Goal: Task Accomplishment & Management: Manage account settings

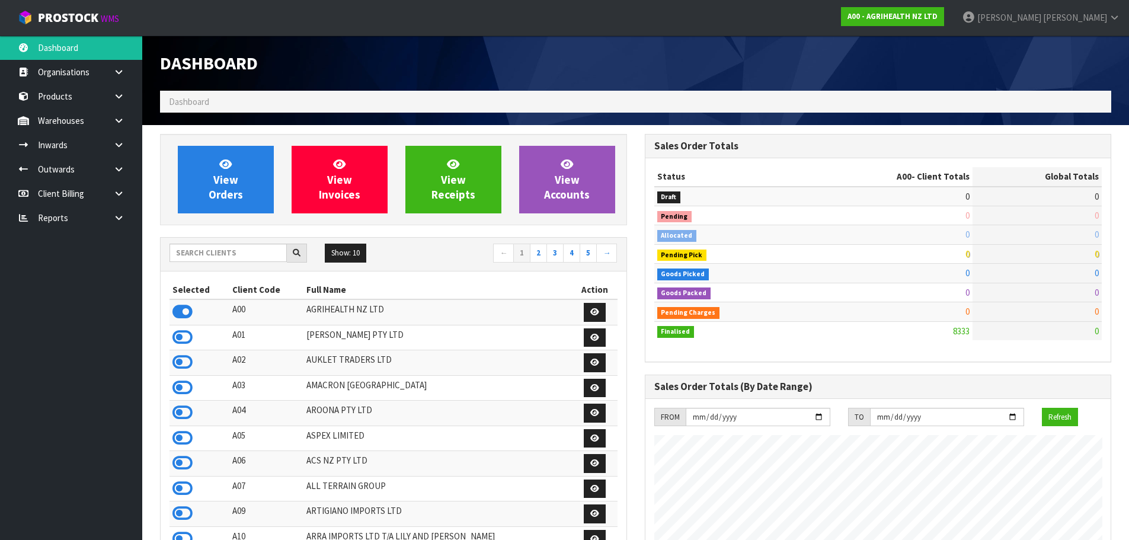
scroll to position [898, 484]
click at [275, 253] on input "text" at bounding box center [227, 253] width 117 height 18
type input "RKG"
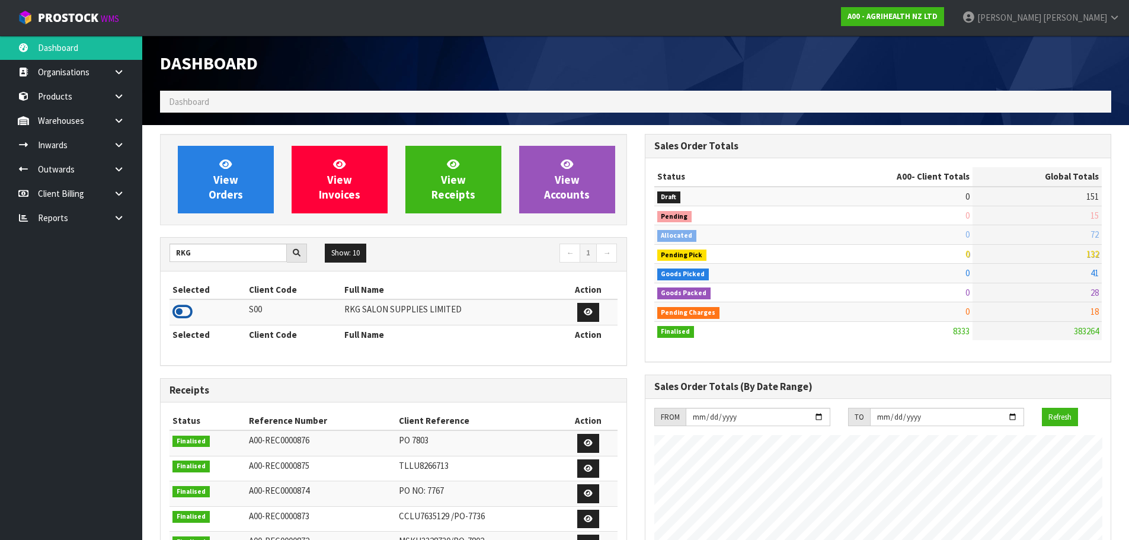
click at [187, 310] on icon at bounding box center [182, 312] width 20 height 18
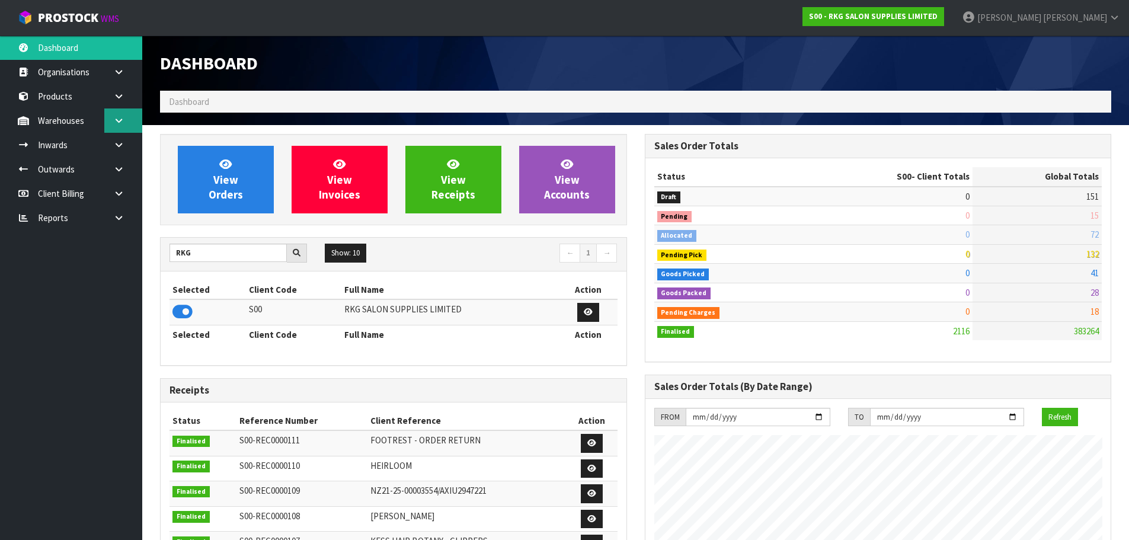
click at [115, 127] on link at bounding box center [123, 120] width 38 height 24
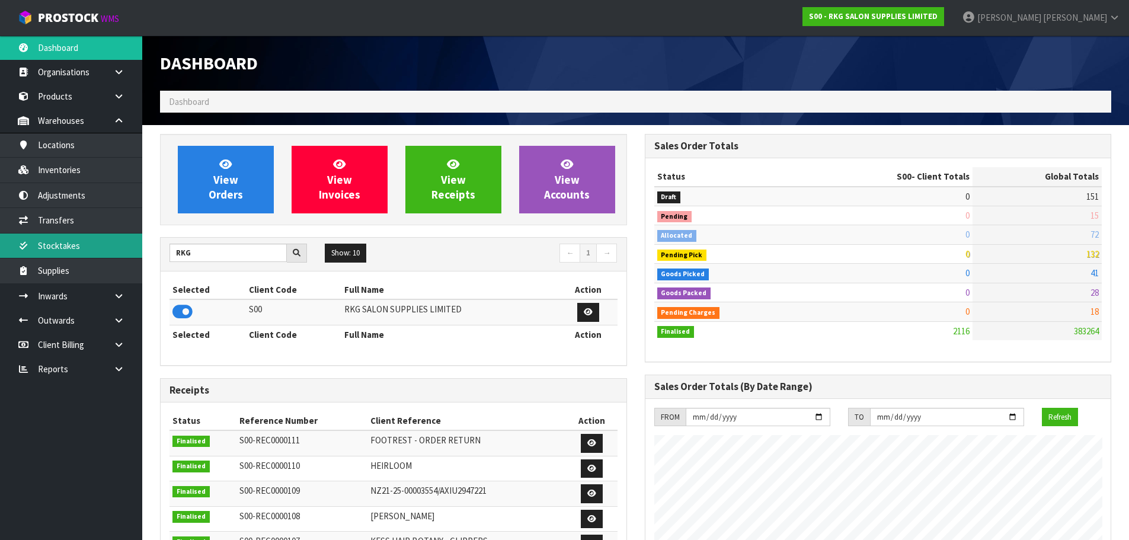
click at [66, 247] on link "Stocktakes" at bounding box center [71, 245] width 142 height 24
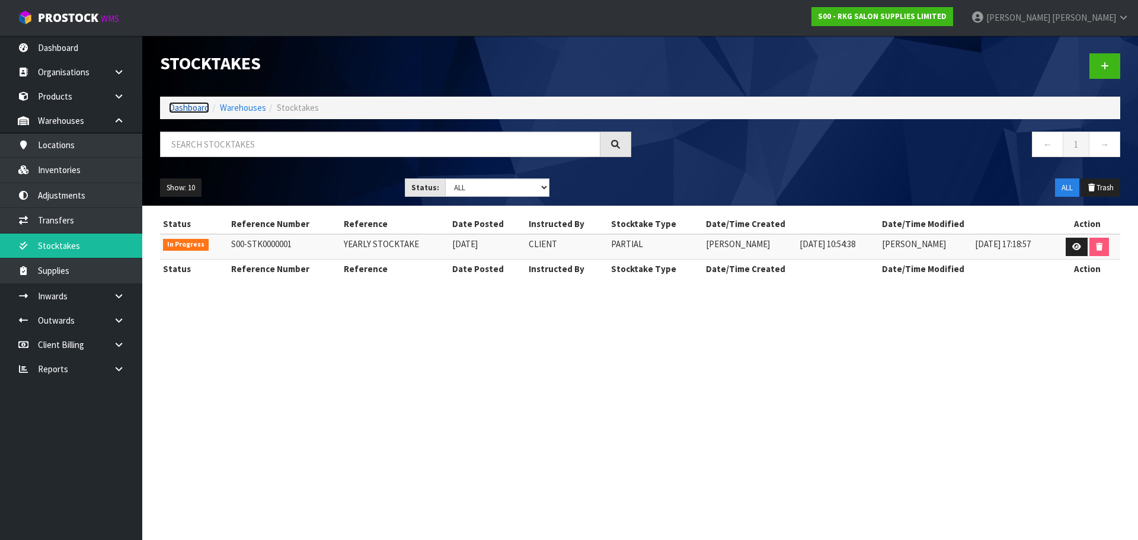
click at [200, 103] on link "Dashboard" at bounding box center [189, 107] width 40 height 11
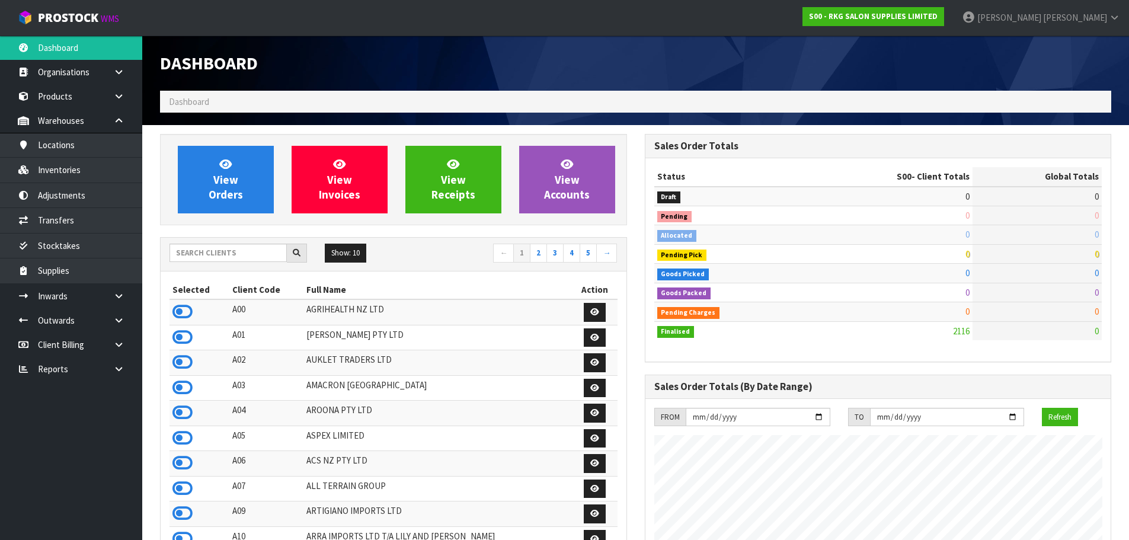
scroll to position [898, 484]
click at [238, 254] on input "text" at bounding box center [227, 253] width 117 height 18
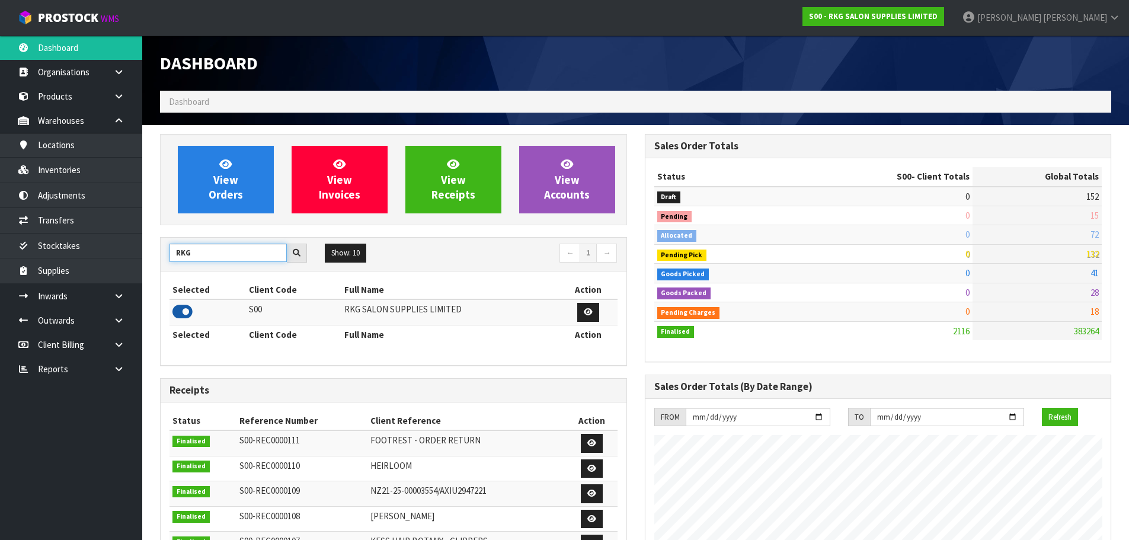
type input "RKG"
click at [185, 309] on icon at bounding box center [182, 312] width 20 height 18
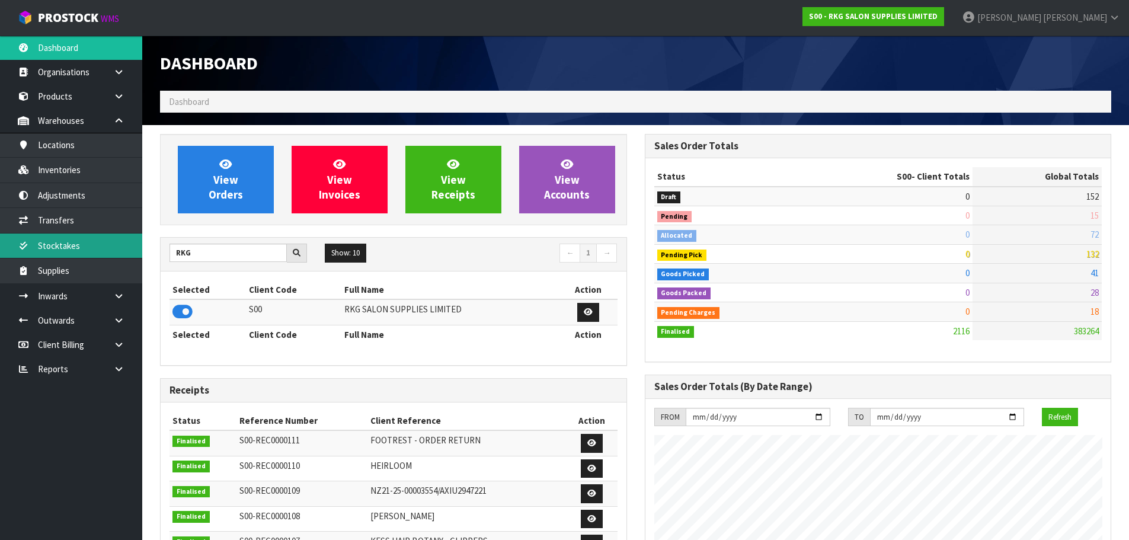
click at [123, 247] on link "Stocktakes" at bounding box center [71, 245] width 142 height 24
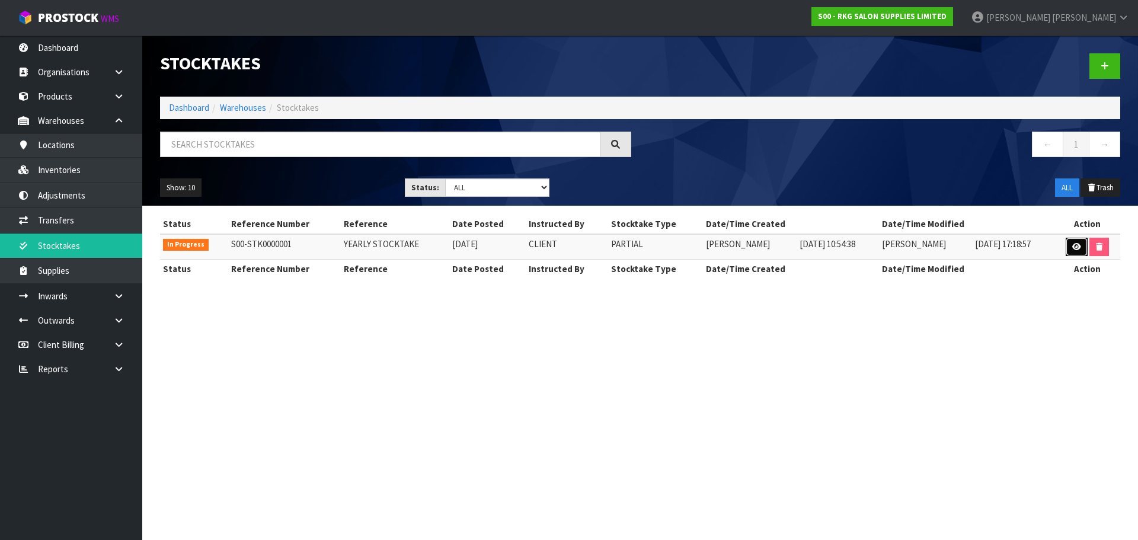
click at [1069, 252] on link at bounding box center [1077, 247] width 22 height 19
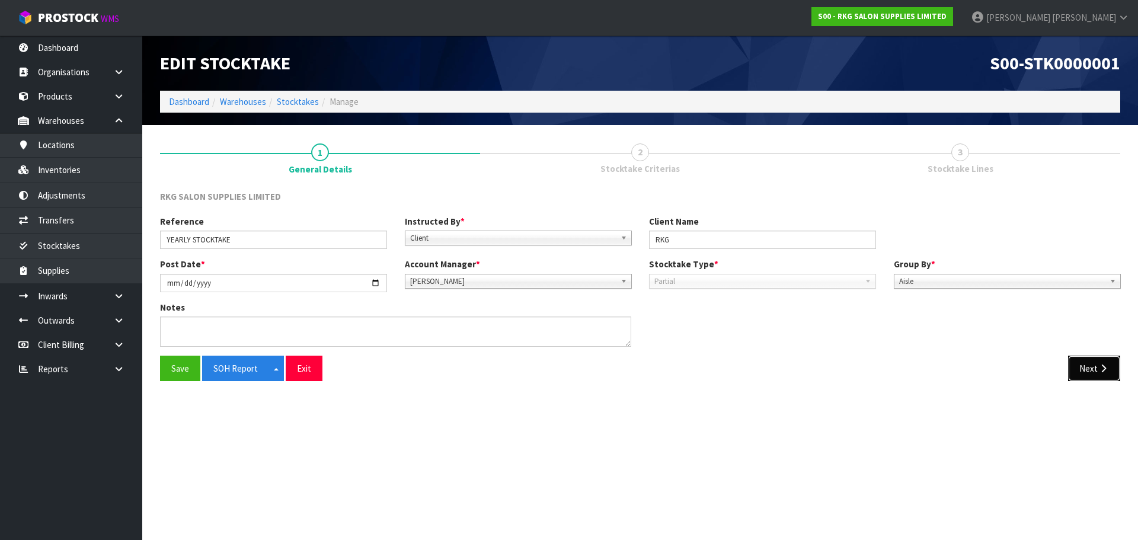
click at [1073, 370] on button "Next" at bounding box center [1094, 368] width 52 height 25
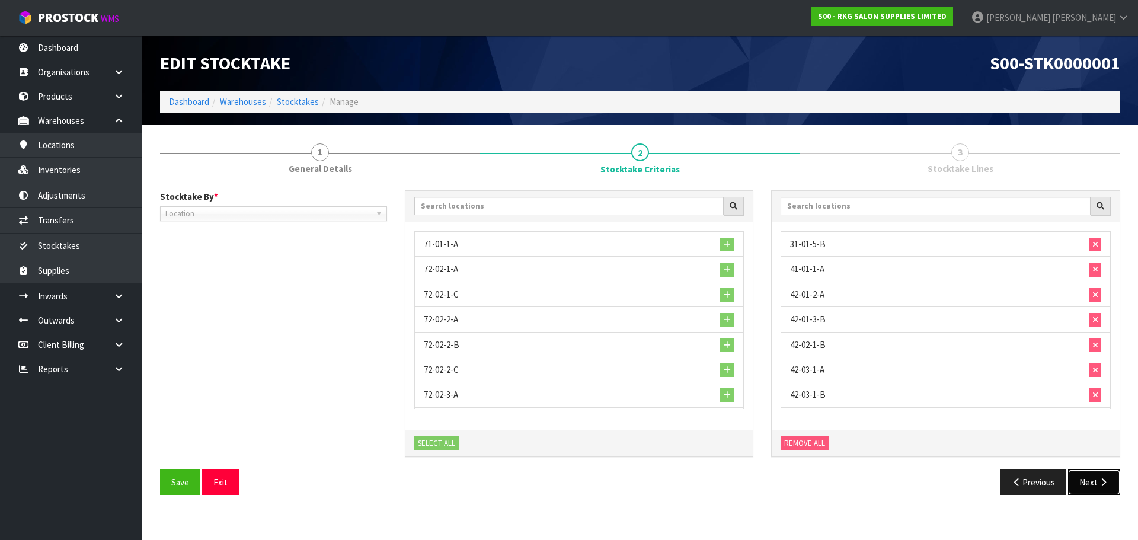
click at [1097, 488] on button "Next" at bounding box center [1094, 481] width 52 height 25
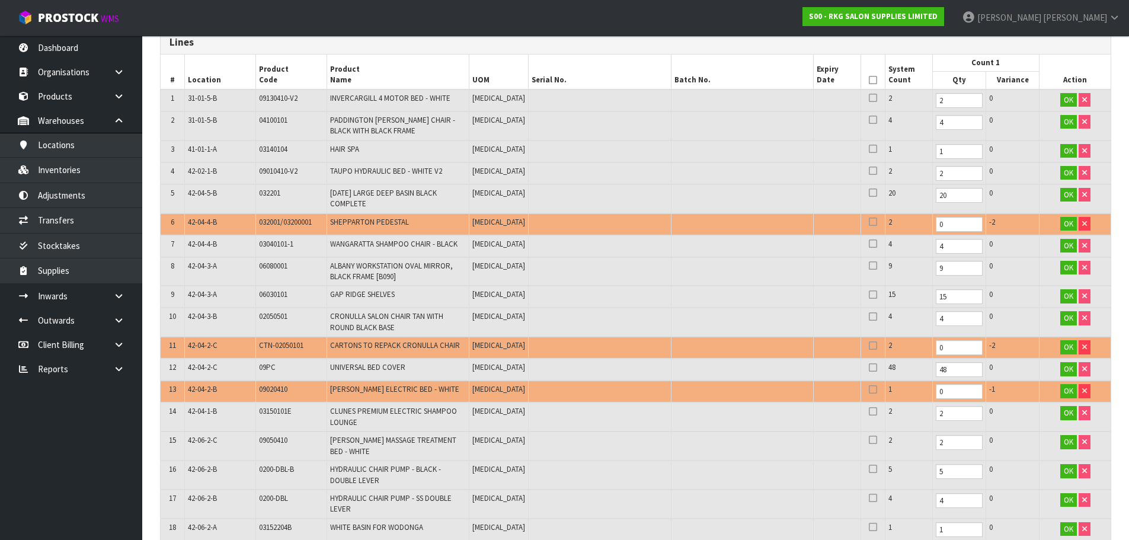
scroll to position [237, 0]
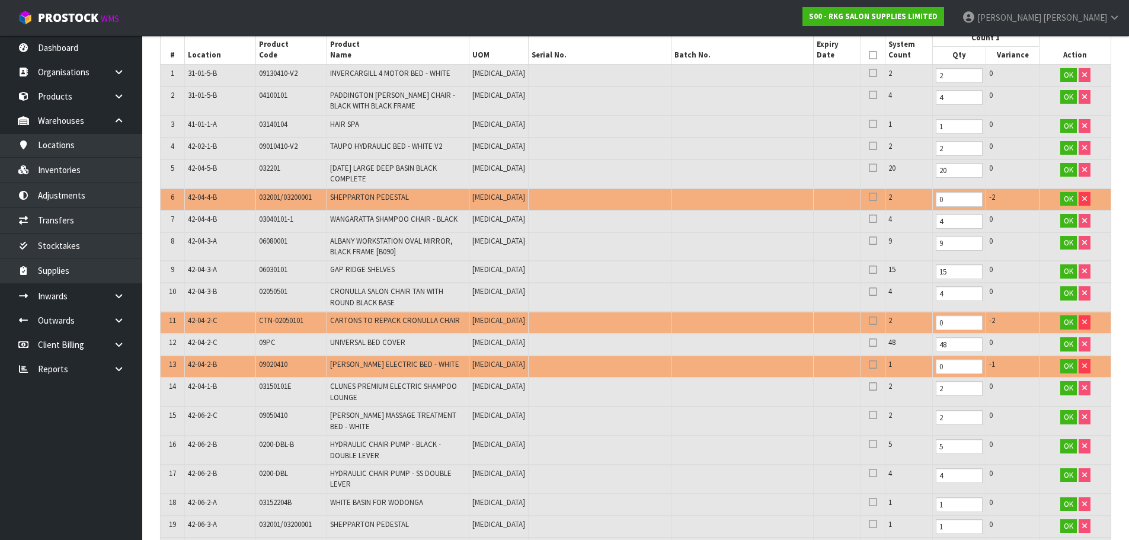
click at [297, 200] on span "032001/03200001" at bounding box center [285, 197] width 53 height 10
copy tr "032001/03200001"
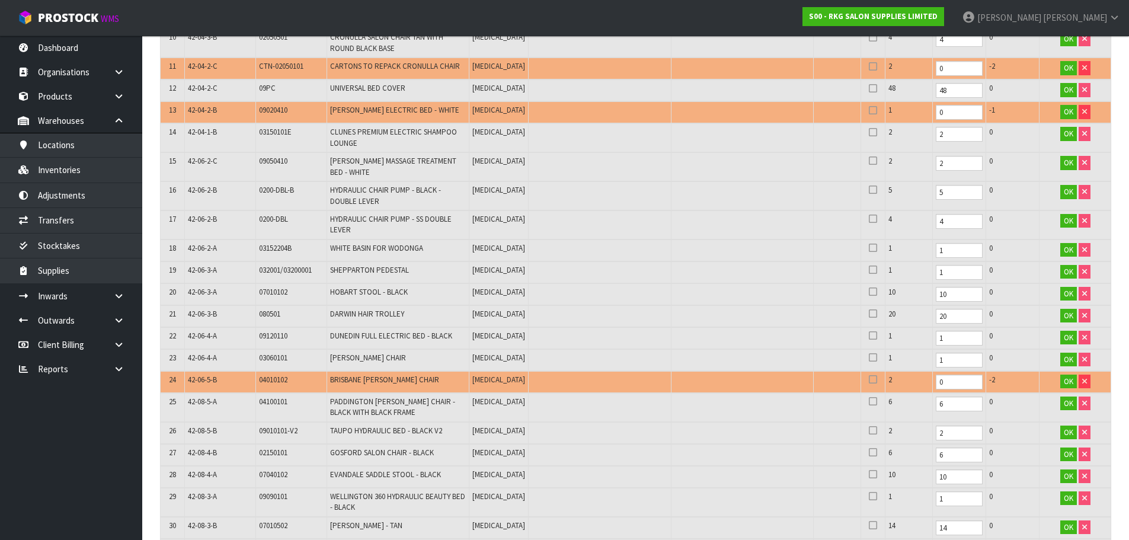
scroll to position [164, 0]
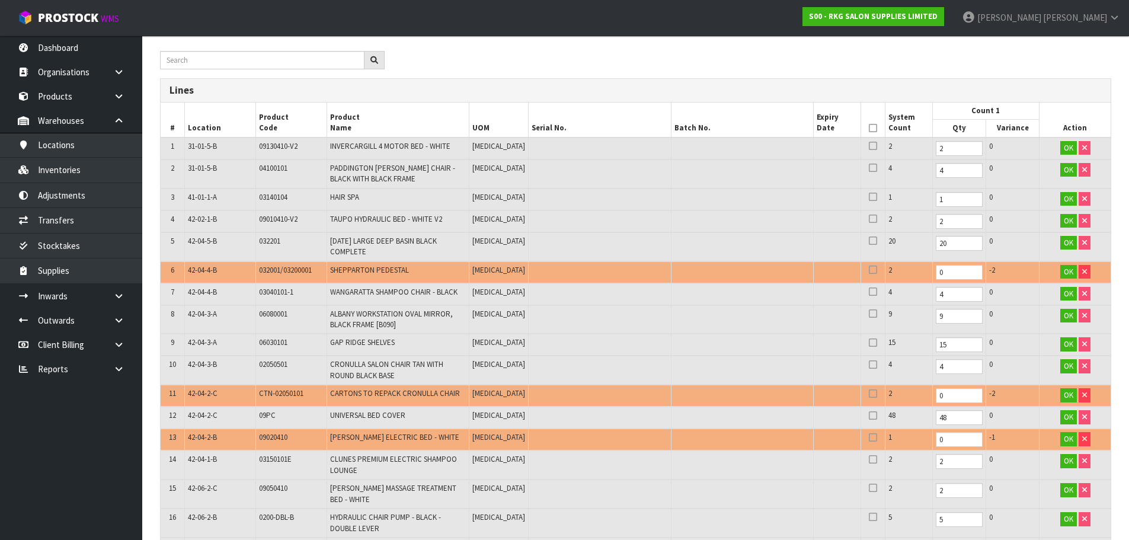
click at [274, 394] on span "CTN-02050101" at bounding box center [281, 393] width 44 height 10
copy tr "CTN-02050101"
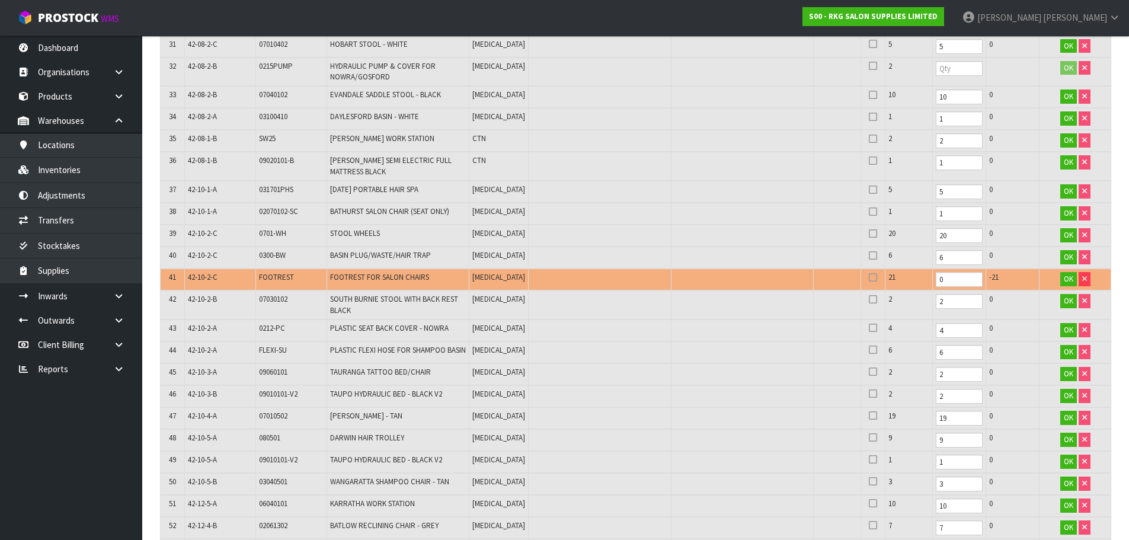
scroll to position [1016, 0]
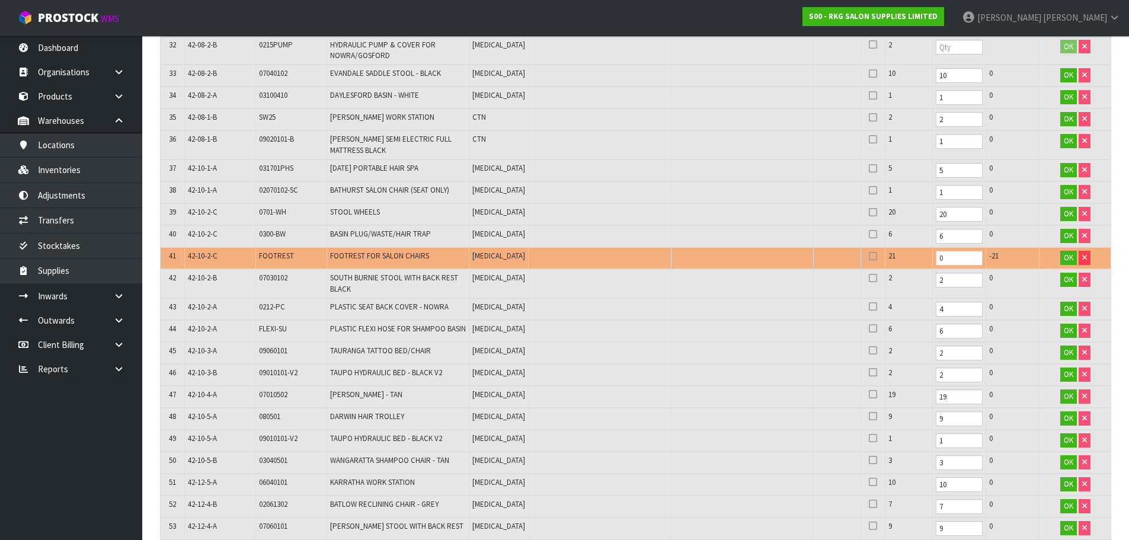
click at [282, 256] on span "FOOTREST" at bounding box center [276, 256] width 35 height 10
copy span "FOOTREST"
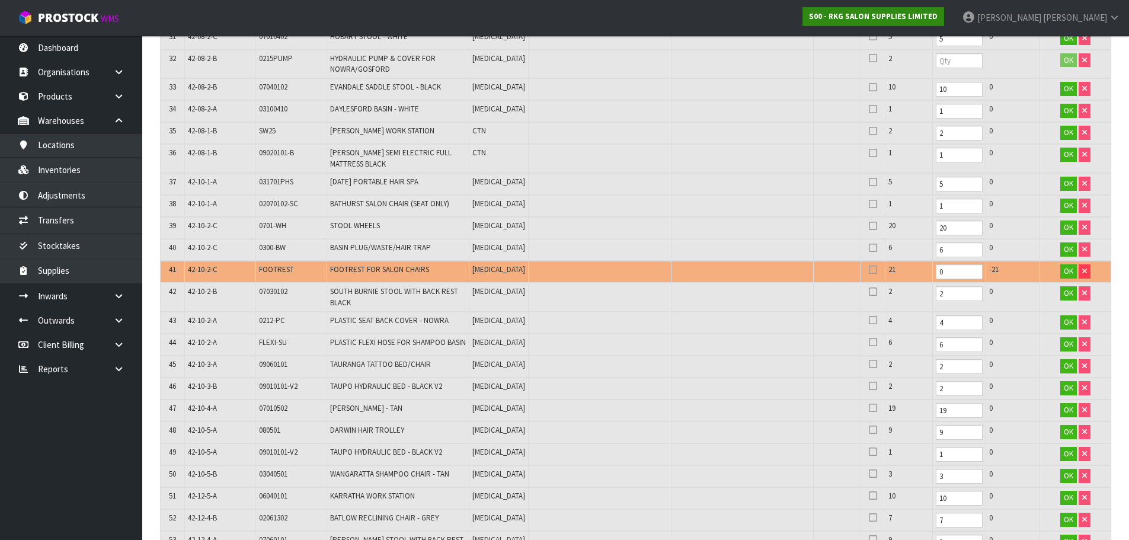
scroll to position [1521, 0]
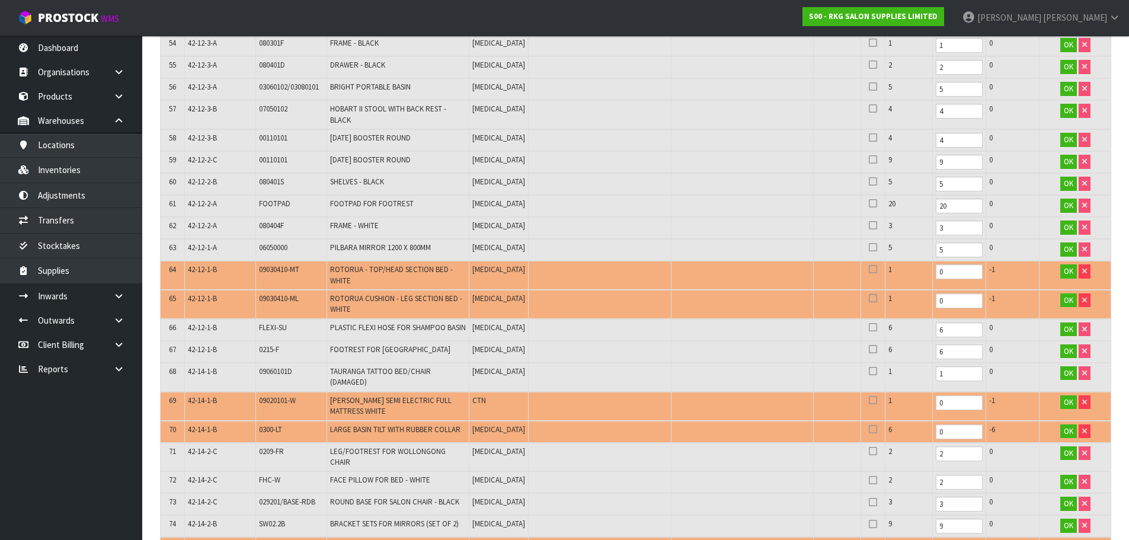
click at [297, 300] on span "09030410-ML" at bounding box center [279, 298] width 40 height 10
click at [298, 300] on span "09030410-ML" at bounding box center [279, 298] width 40 height 10
copy tr "09030410-ML"
click at [301, 296] on td "09030410-ML" at bounding box center [290, 304] width 71 height 29
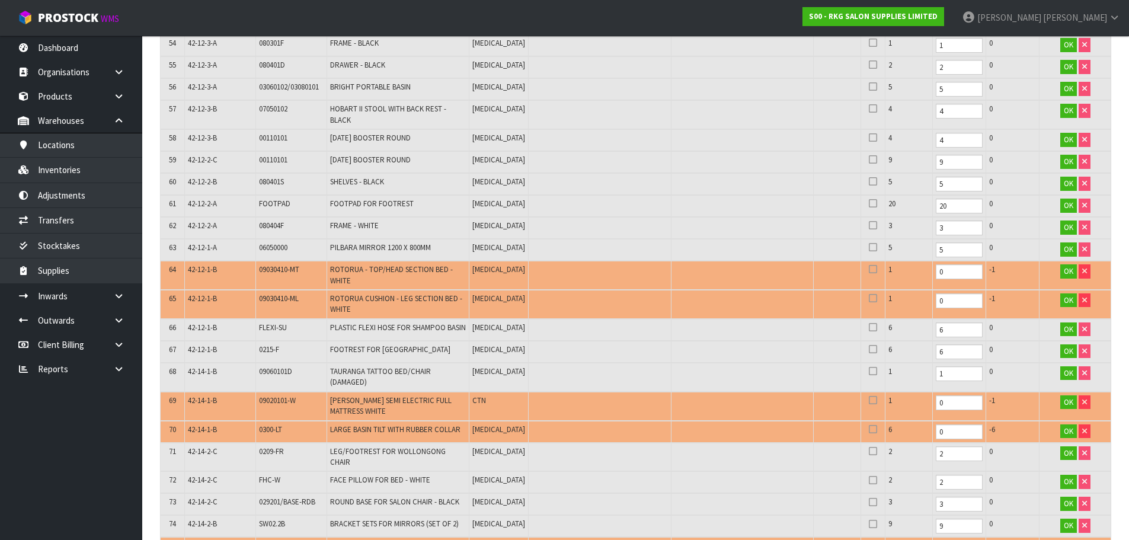
click at [301, 296] on td "09030410-ML" at bounding box center [290, 304] width 71 height 29
click at [302, 295] on td "09030410-ML" at bounding box center [290, 304] width 71 height 29
copy tr "09030410-ML"
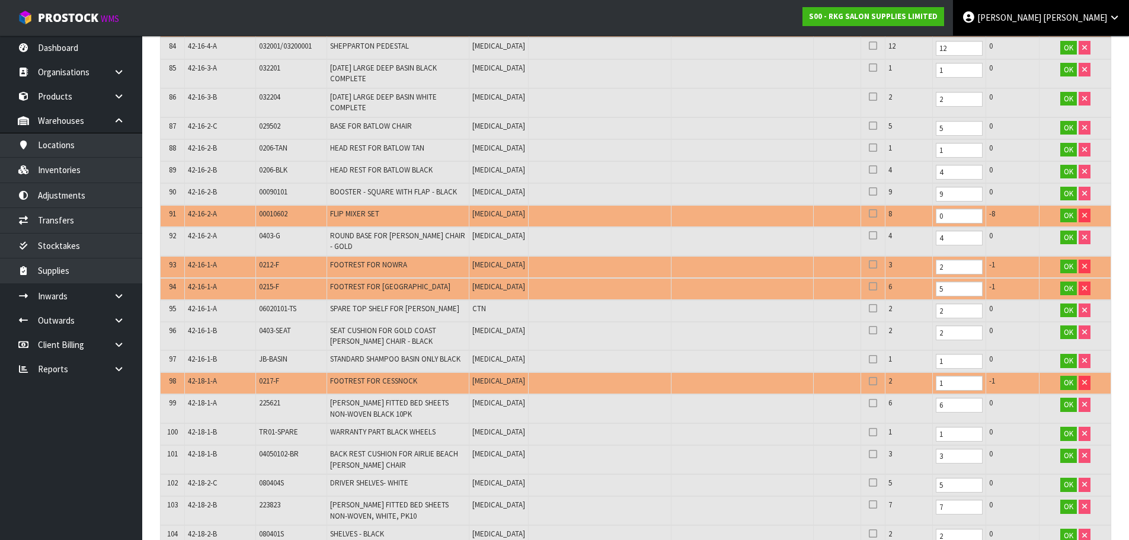
scroll to position [2679, 0]
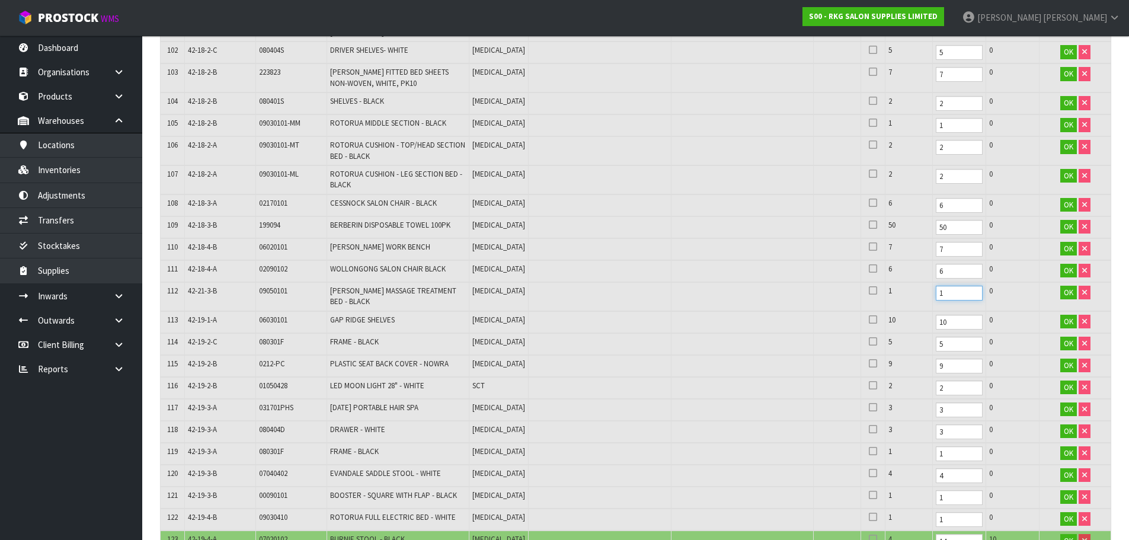
click at [936, 286] on input "1" at bounding box center [959, 293] width 47 height 15
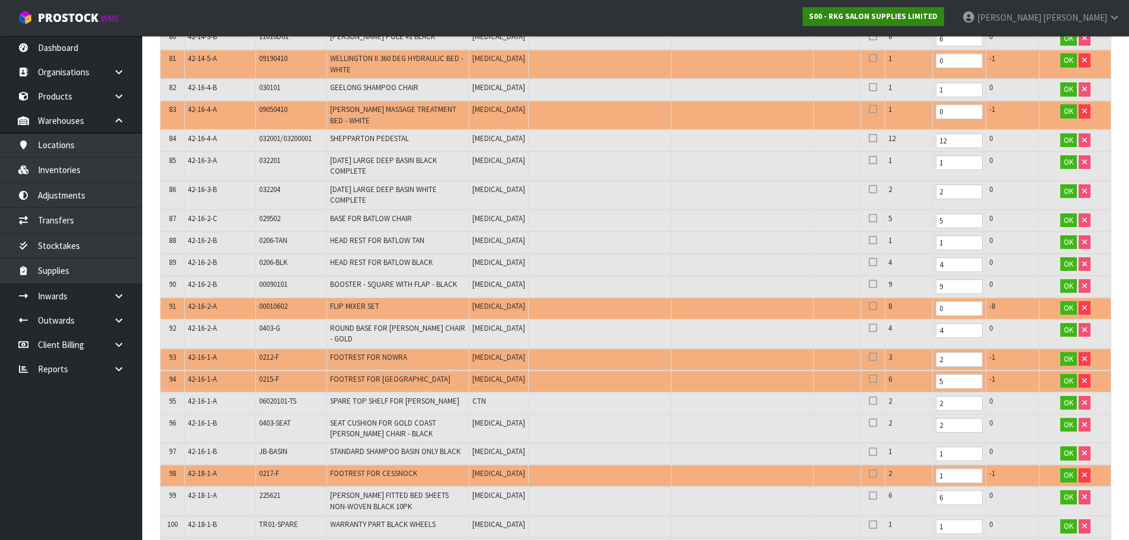
scroll to position [2883, 0]
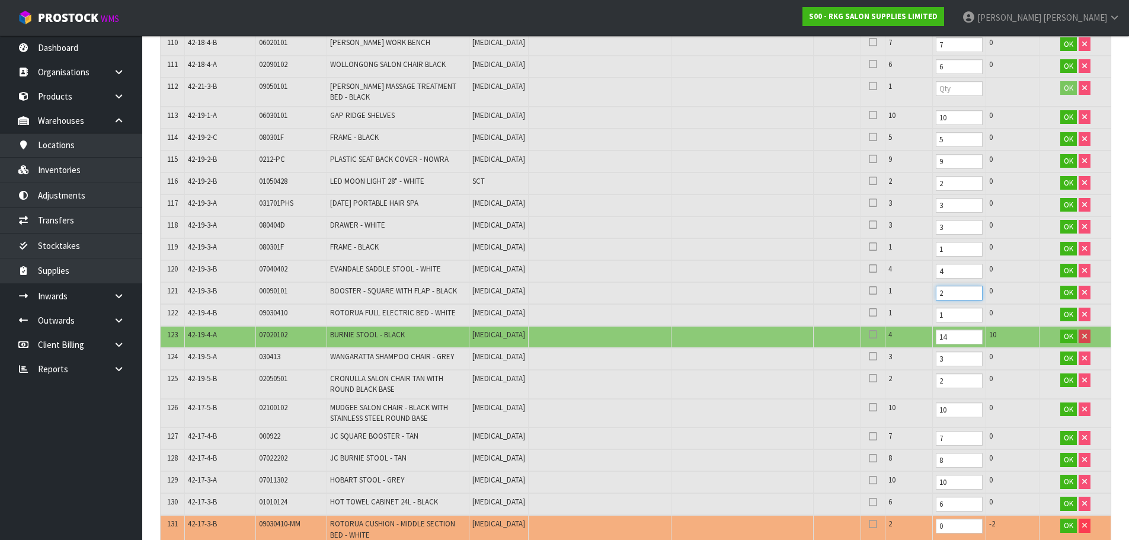
type input "2"
click at [958, 286] on input "2" at bounding box center [959, 293] width 47 height 15
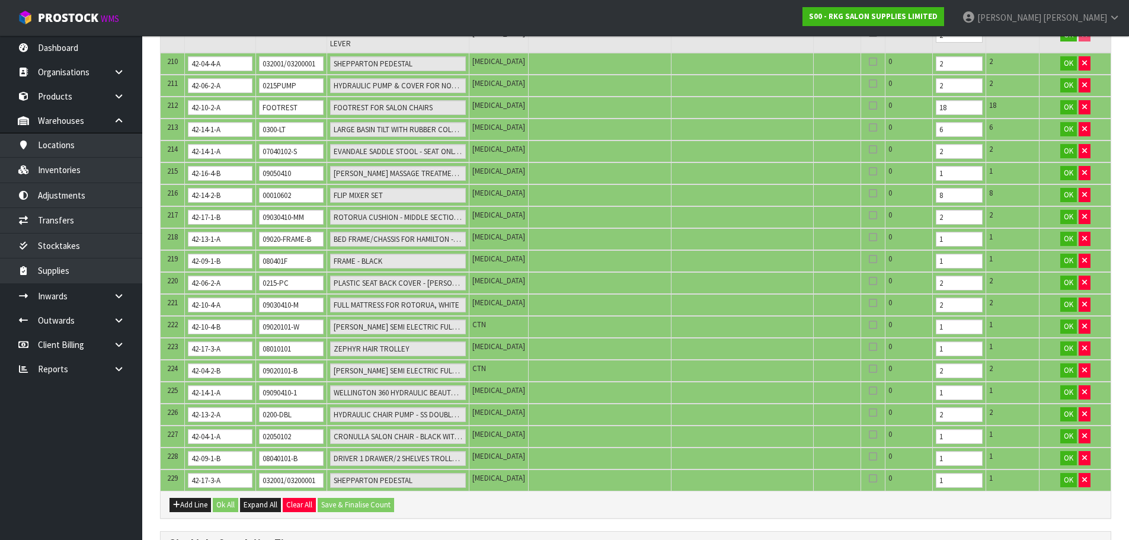
scroll to position [5285, 0]
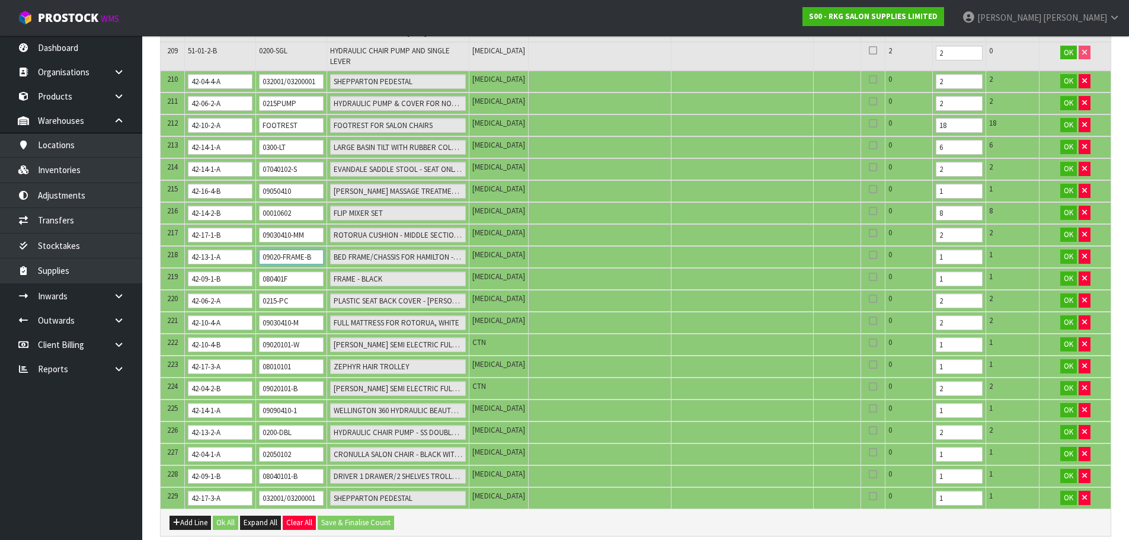
click at [311, 249] on input "09020-FRAME-B" at bounding box center [291, 256] width 65 height 15
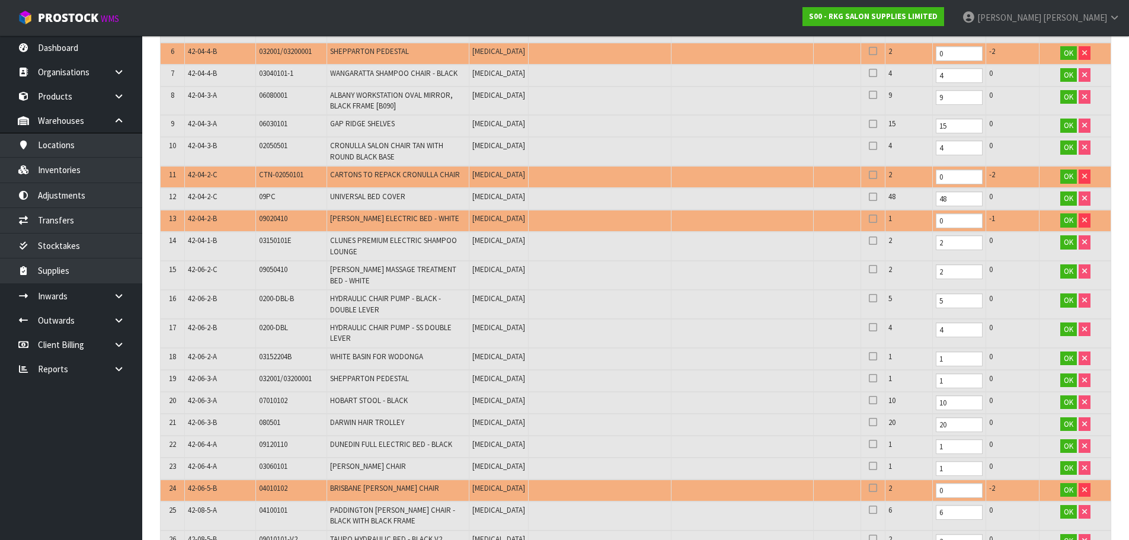
scroll to position [2679, 0]
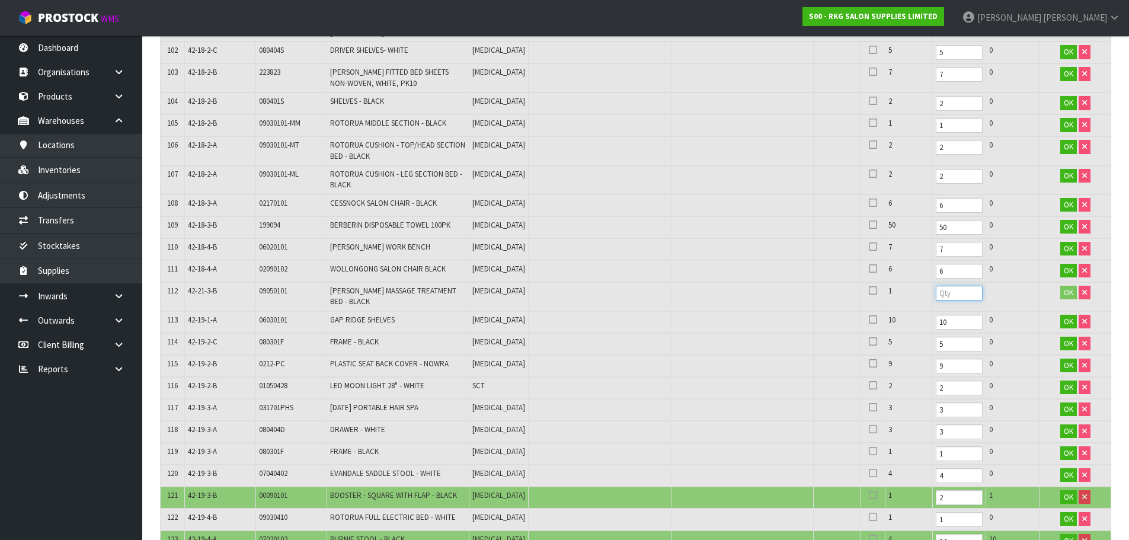
click at [938, 286] on input "number" at bounding box center [959, 293] width 47 height 15
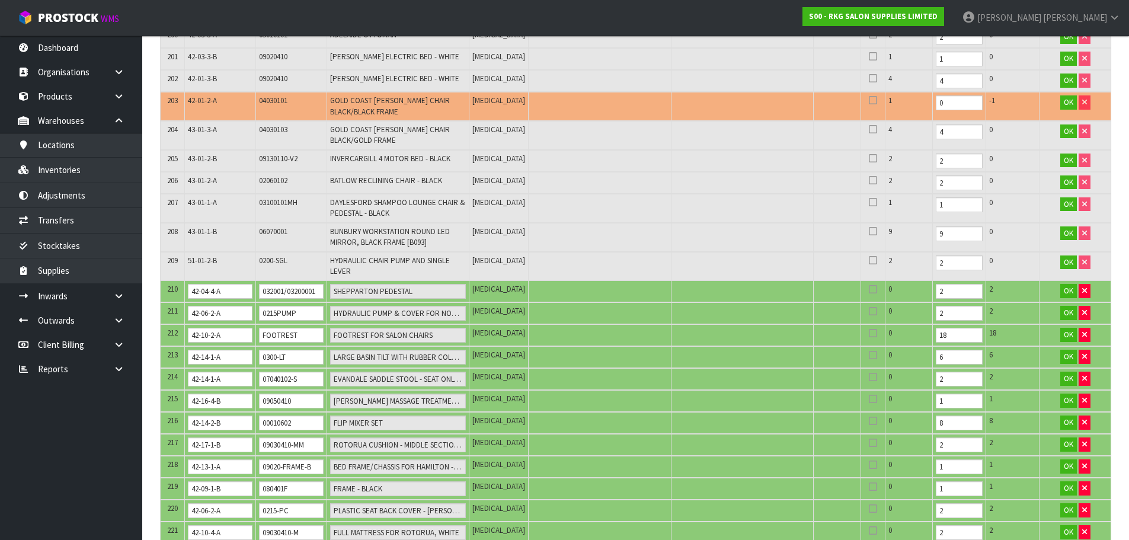
scroll to position [5404, 0]
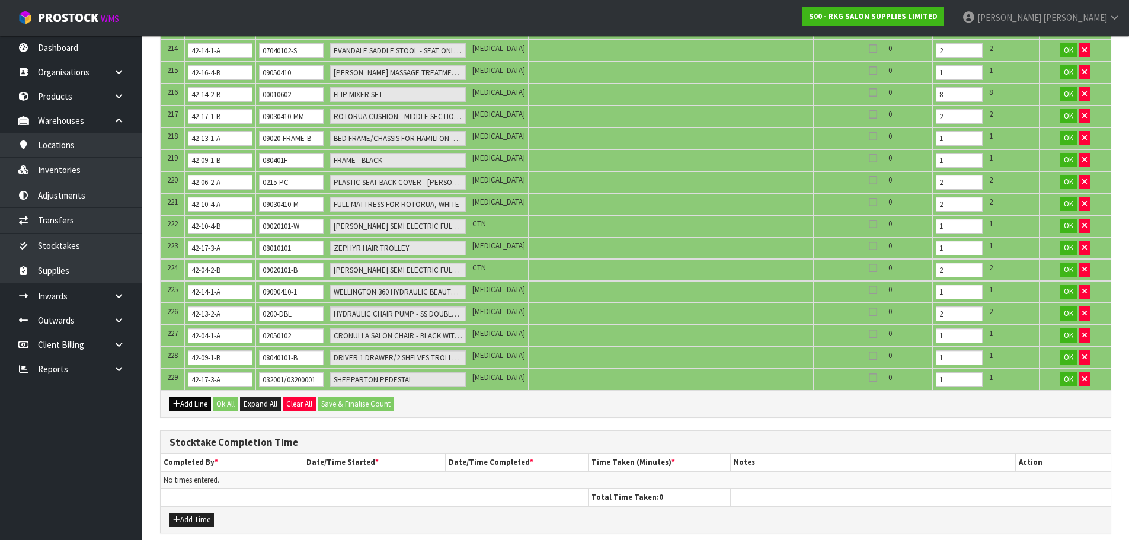
type input "0"
click at [198, 397] on button "Add Line" at bounding box center [189, 404] width 41 height 14
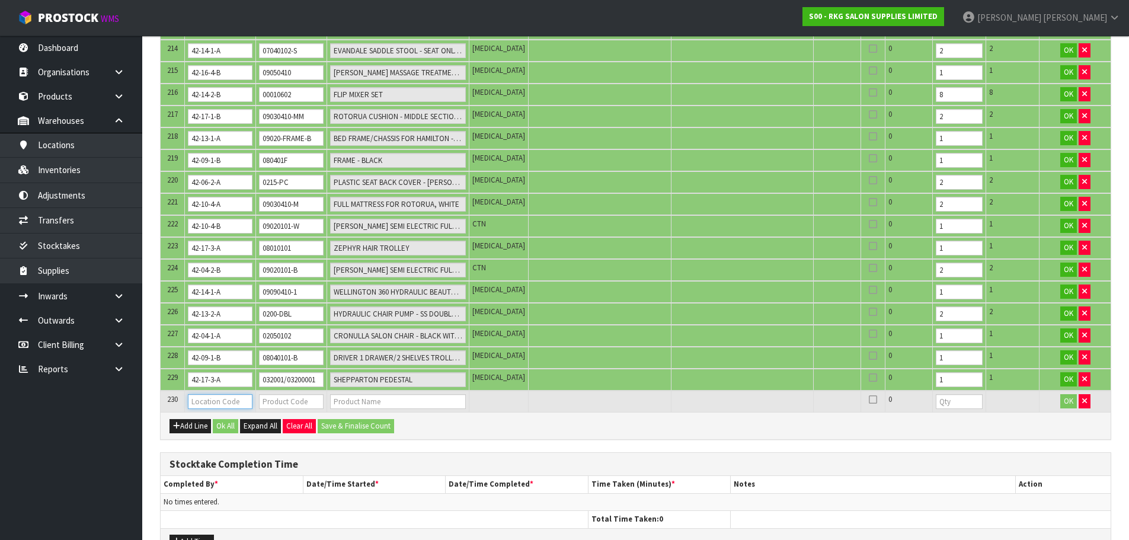
click at [198, 394] on input "text" at bounding box center [220, 401] width 65 height 15
type input "51-05-2-A"
click at [271, 394] on input "text" at bounding box center [291, 401] width 65 height 15
type input "09050101"
type input "[PERSON_NAME] MASSAGE TREATMENT BED - BLACK"
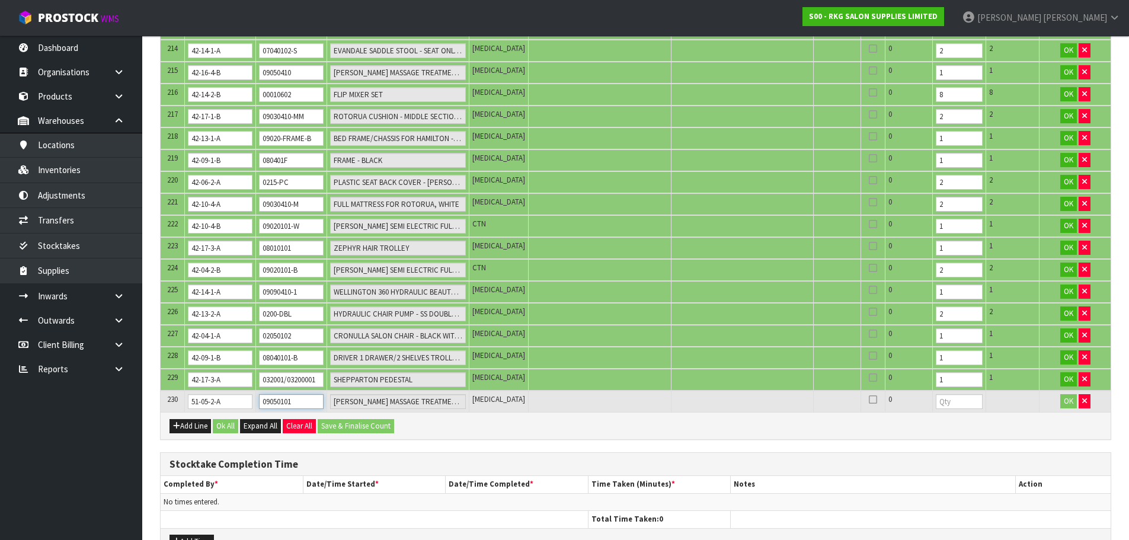
type input "09050101"
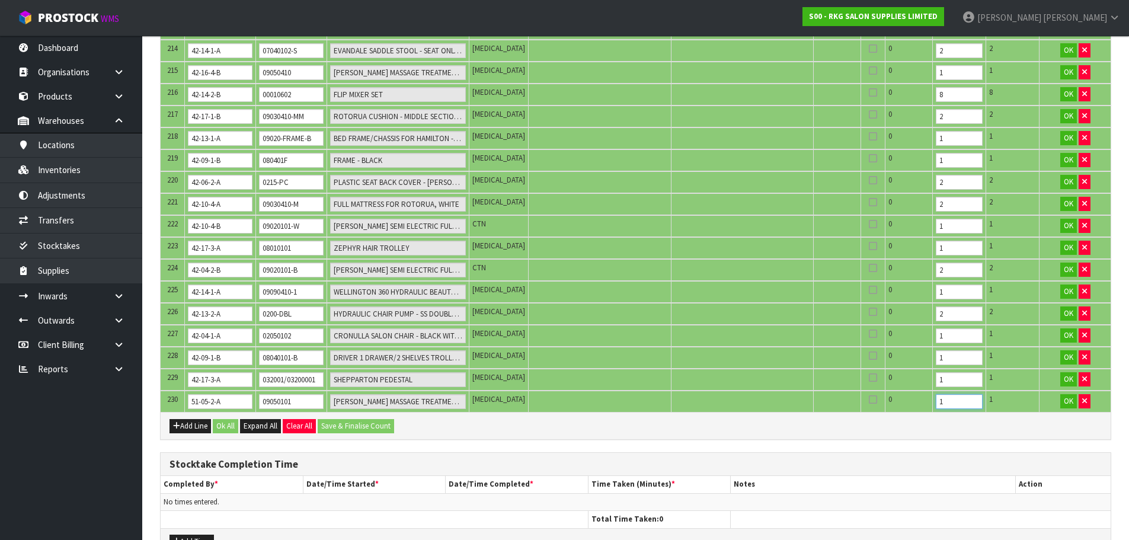
type input "1"
click at [958, 394] on input "1" at bounding box center [959, 401] width 47 height 15
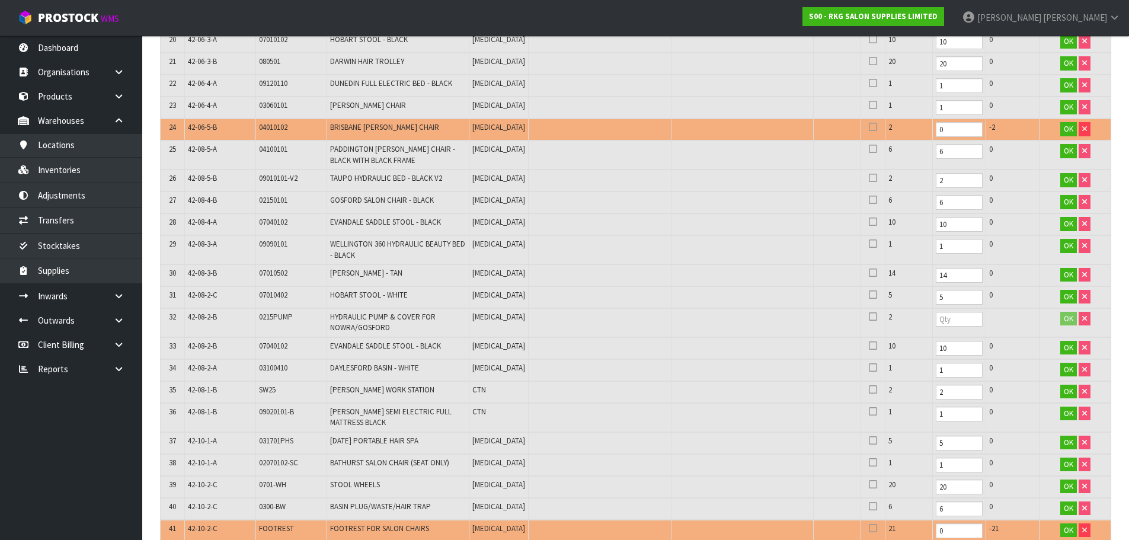
scroll to position [0, 0]
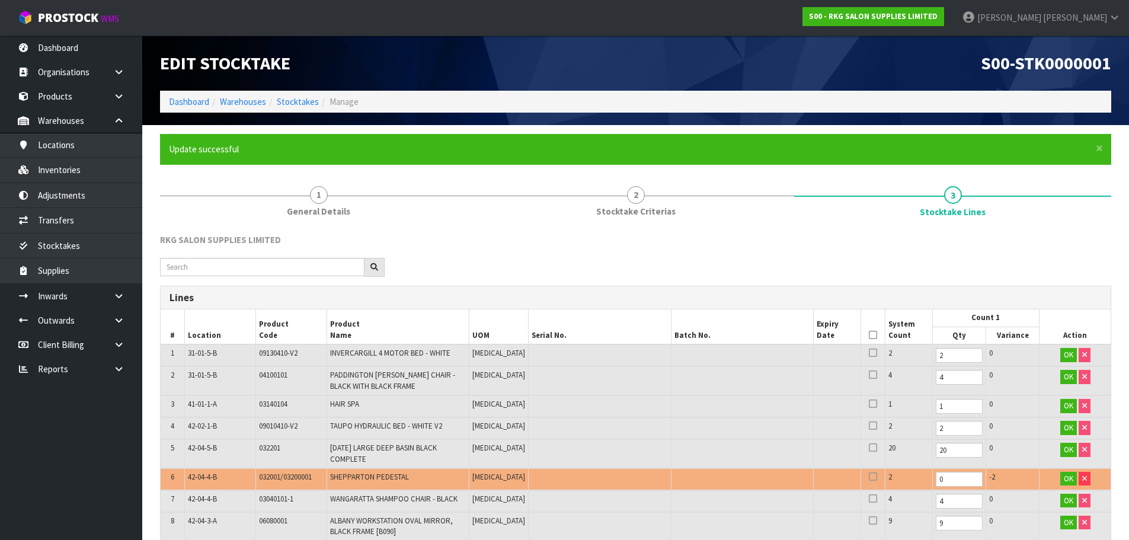
click at [869, 335] on icon at bounding box center [873, 335] width 8 height 1
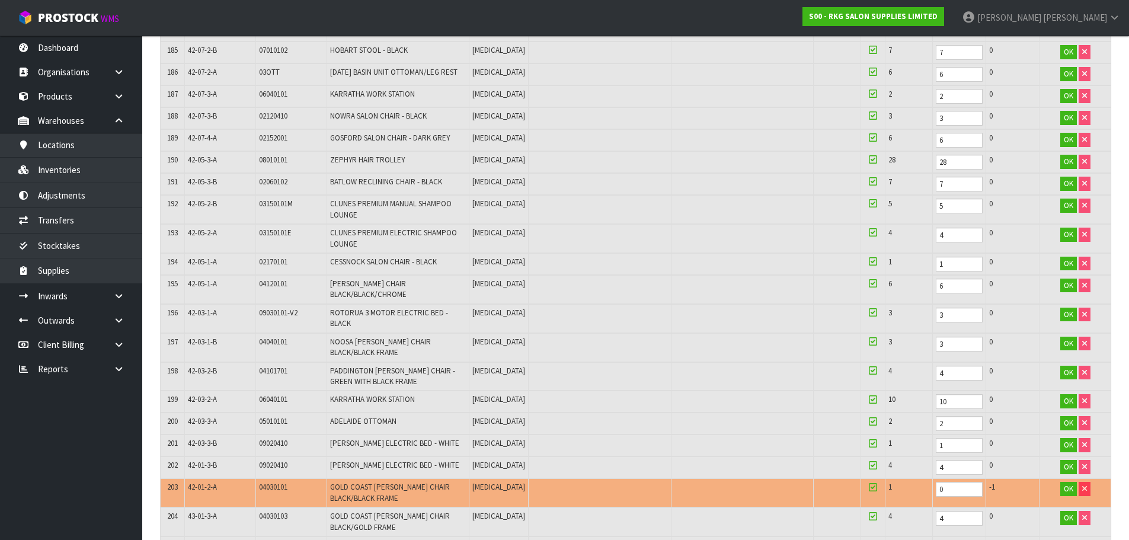
scroll to position [5468, 0]
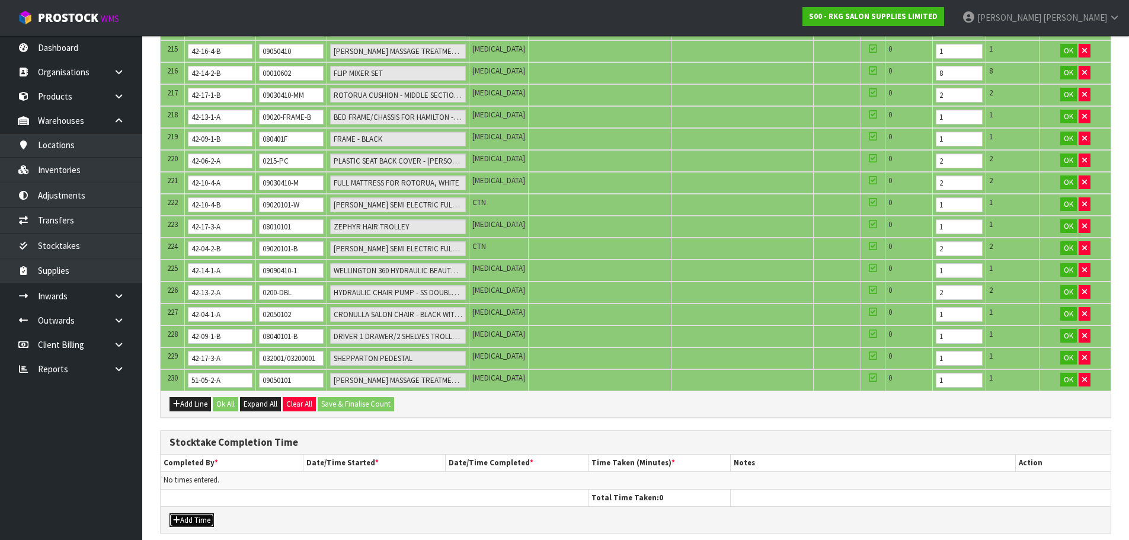
click at [201, 513] on button "Add Time" at bounding box center [191, 520] width 44 height 14
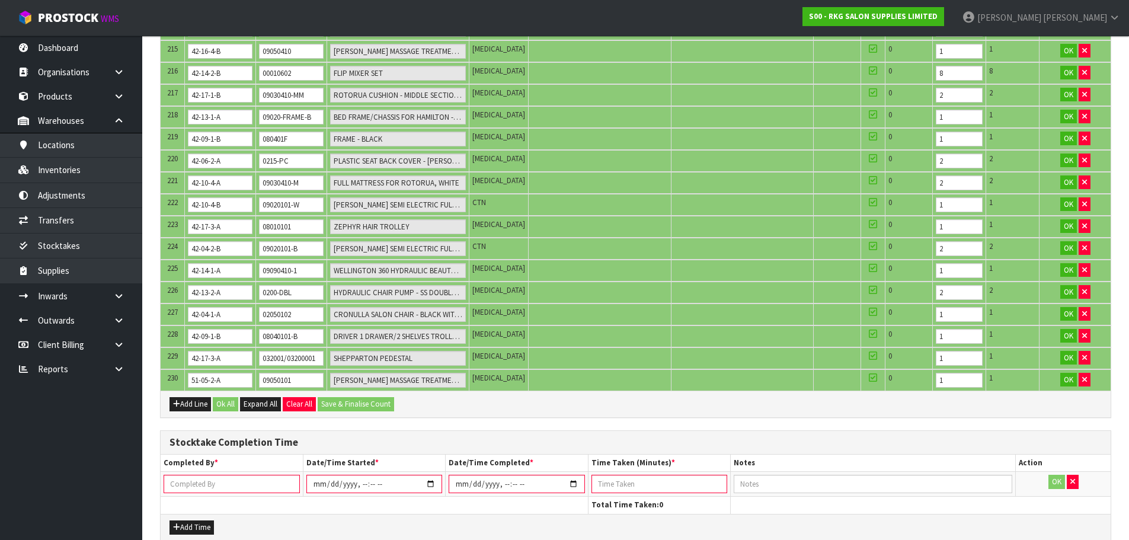
click at [213, 475] on input "text" at bounding box center [232, 484] width 136 height 18
type input "KARLEANE"
click at [435, 475] on input "datetime-local" at bounding box center [374, 484] width 136 height 18
click at [431, 475] on input "datetime-local" at bounding box center [374, 484] width 136 height 18
click at [360, 475] on input "datetime-local" at bounding box center [374, 484] width 136 height 18
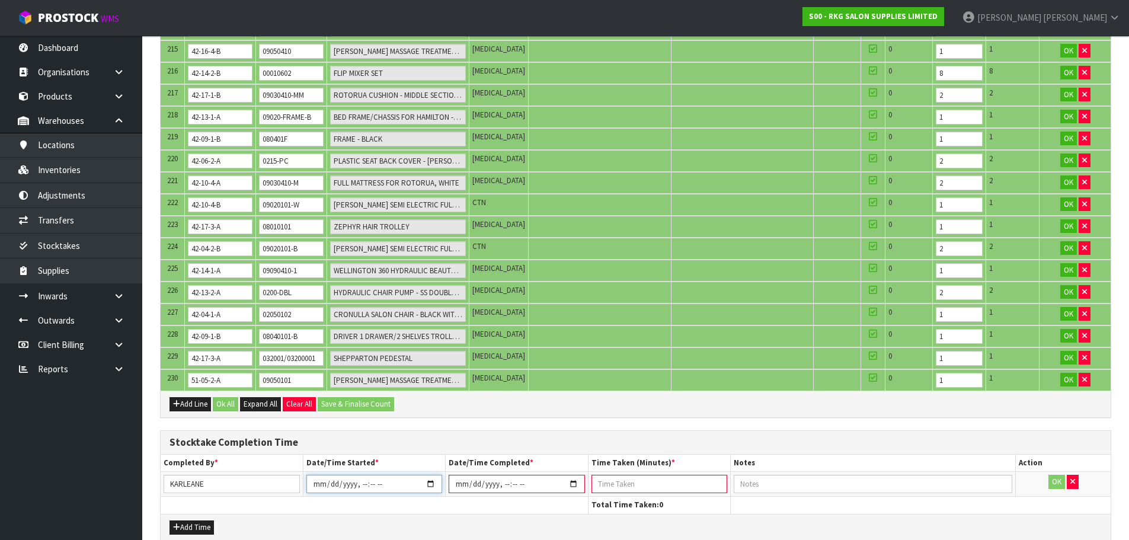
type input "[DATE]T10:30"
click at [574, 475] on input "datetime-local" at bounding box center [517, 484] width 136 height 18
click at [503, 475] on input "datetime-local" at bounding box center [517, 484] width 136 height 18
type input "[DATE]T17:00"
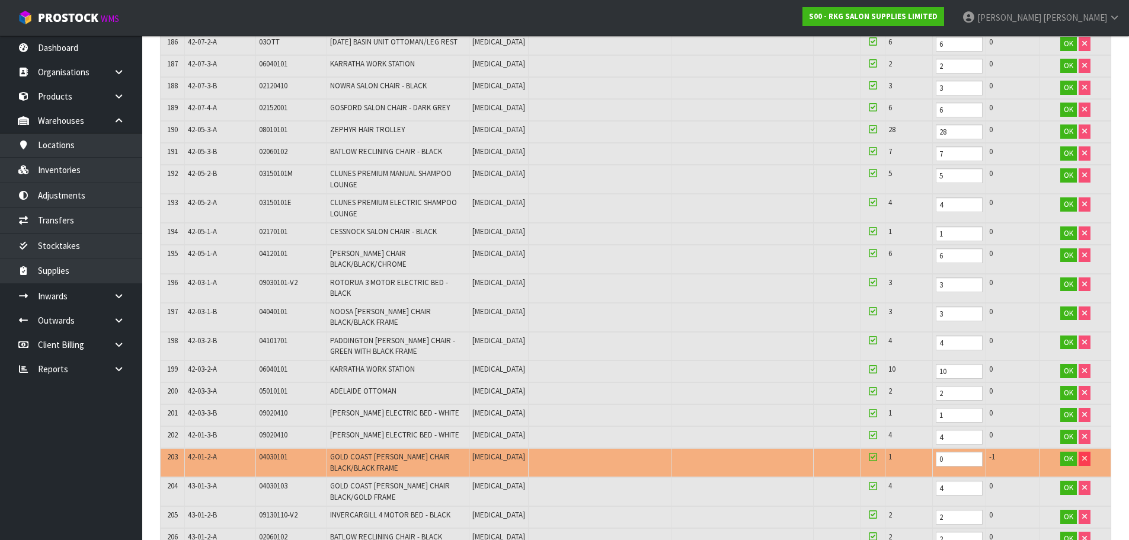
scroll to position [4757, 0]
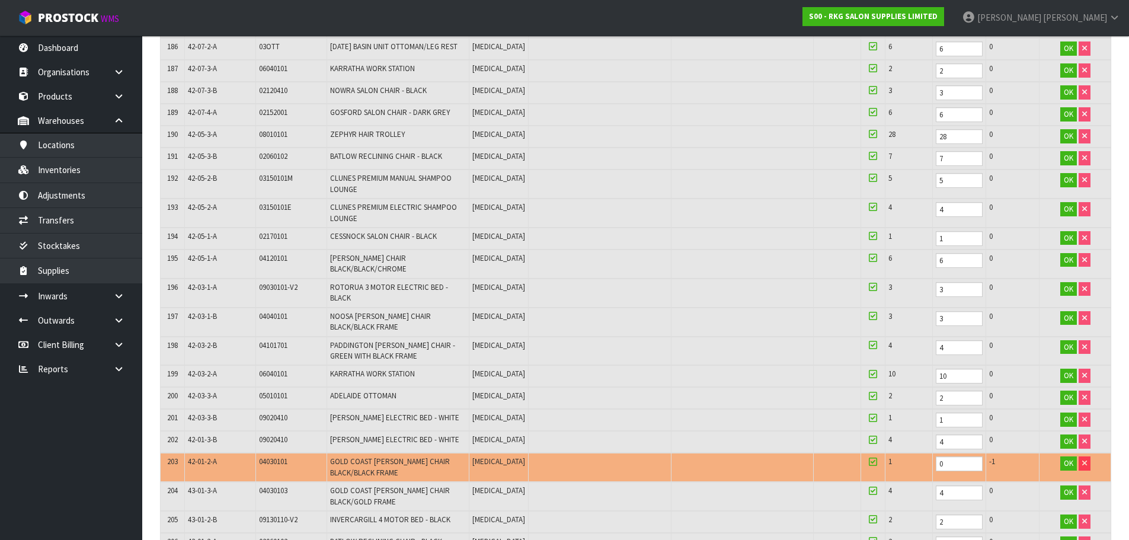
drag, startPoint x: 1127, startPoint y: 437, endPoint x: 1116, endPoint y: 365, distance: 73.2
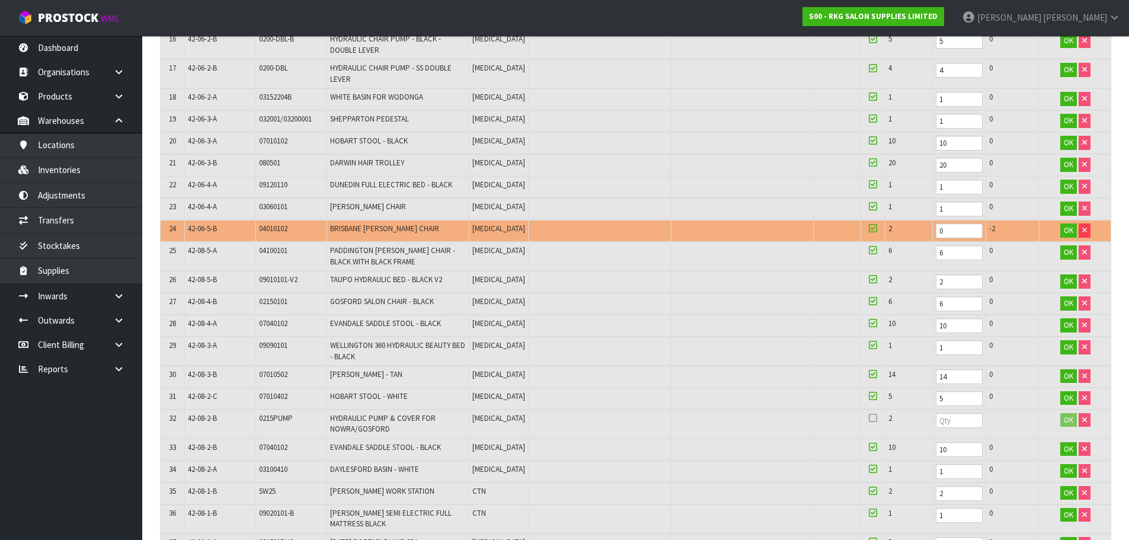
scroll to position [713, 0]
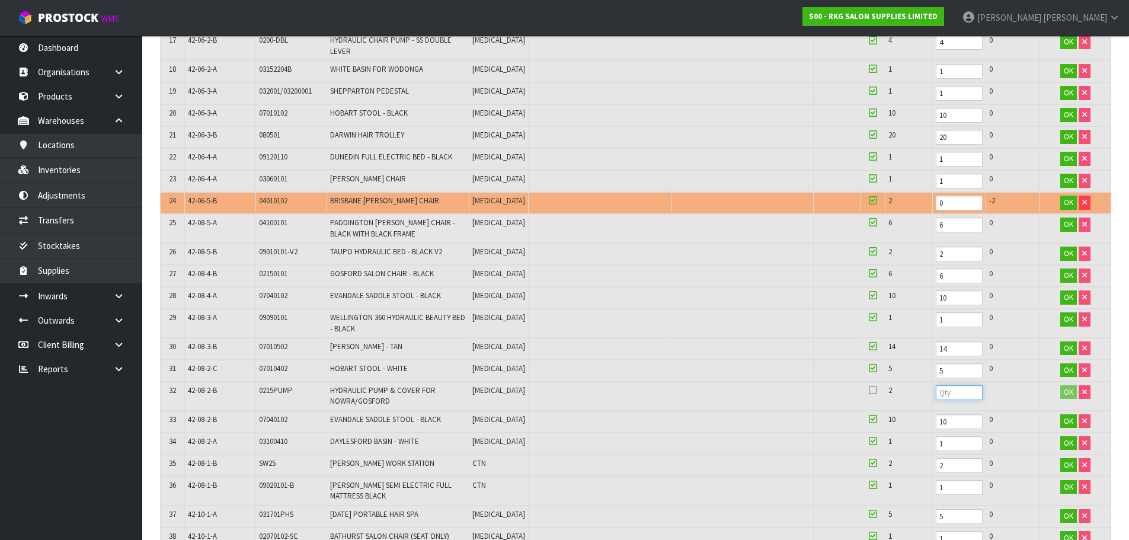
click at [936, 391] on input "number" at bounding box center [959, 392] width 47 height 15
click at [869, 390] on icon at bounding box center [873, 390] width 8 height 1
click at [936, 392] on input "number" at bounding box center [959, 392] width 47 height 15
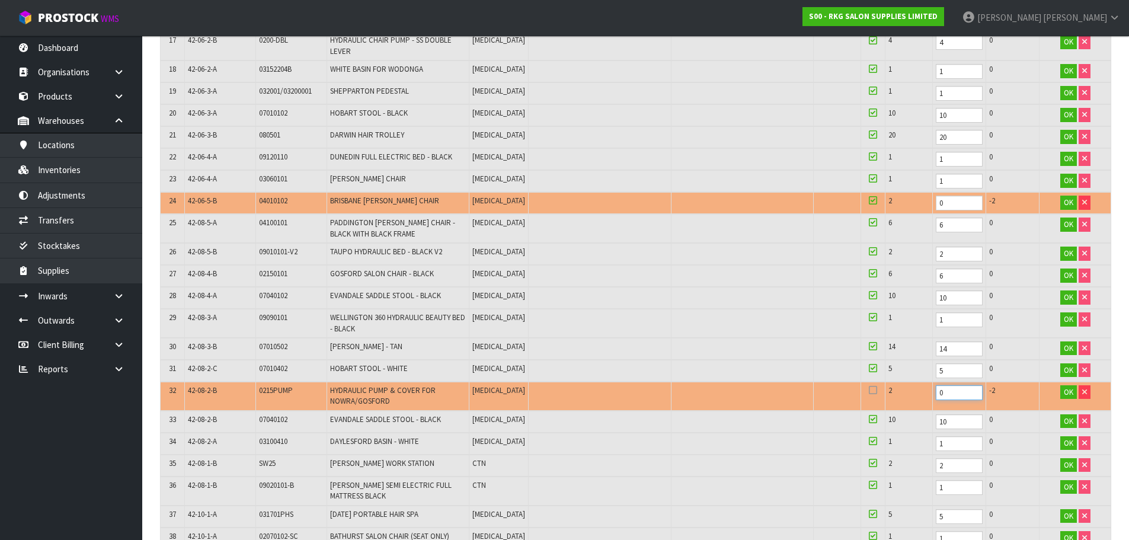
type input "0"
click at [869, 391] on icon at bounding box center [873, 390] width 8 height 1
click at [0, 0] on input "checkbox" at bounding box center [0, 0] width 0 height 0
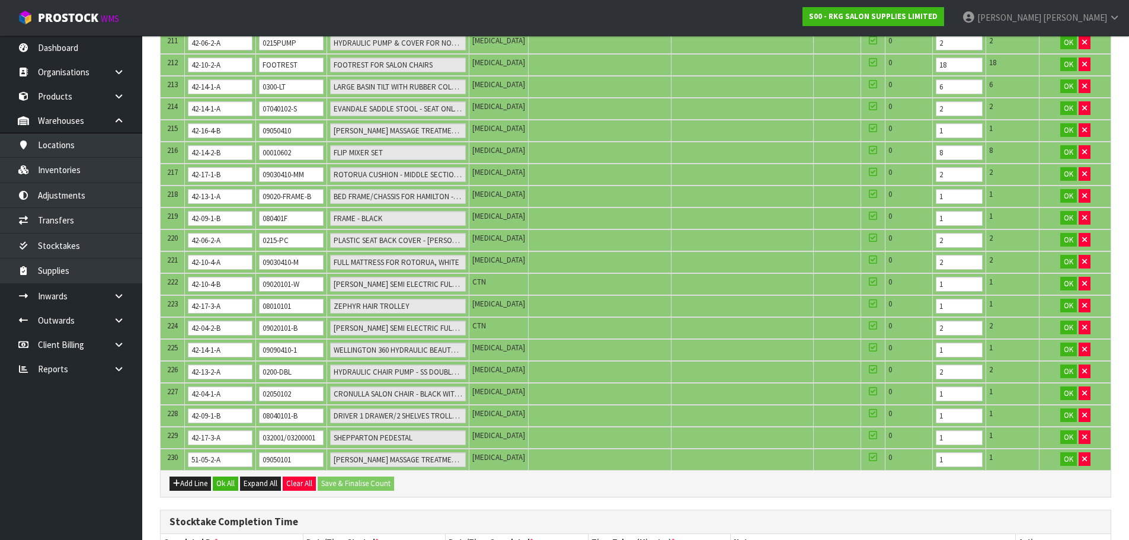
scroll to position [5395, 0]
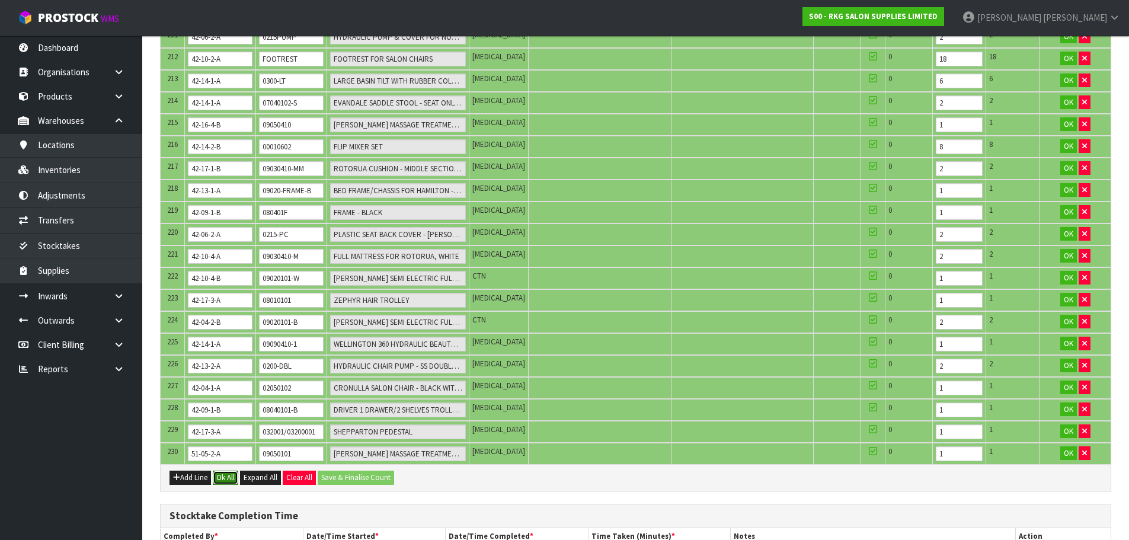
click at [232, 471] on button "Ok All" at bounding box center [225, 478] width 25 height 14
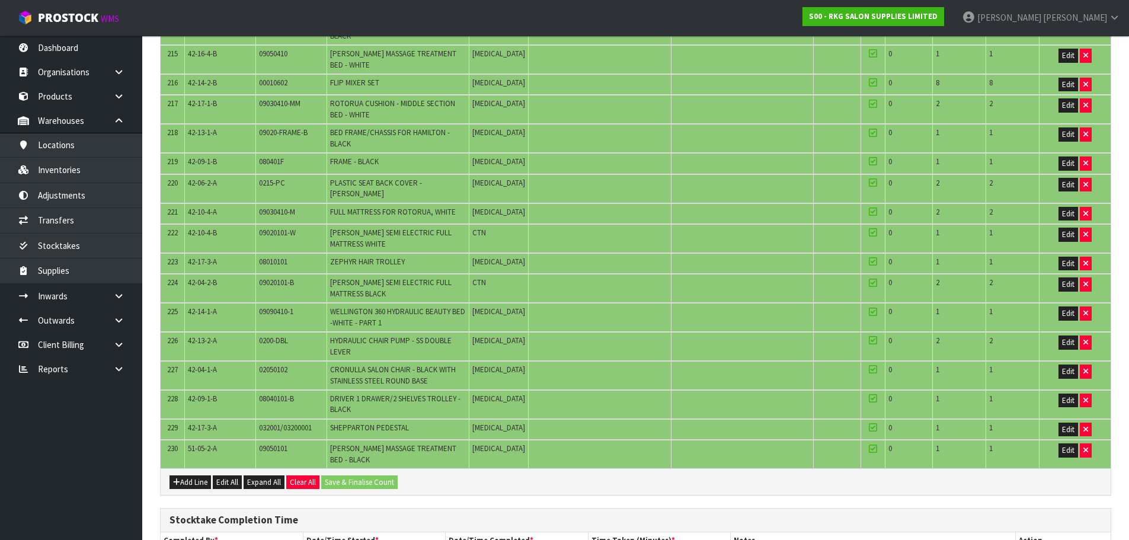
scroll to position [5420, 0]
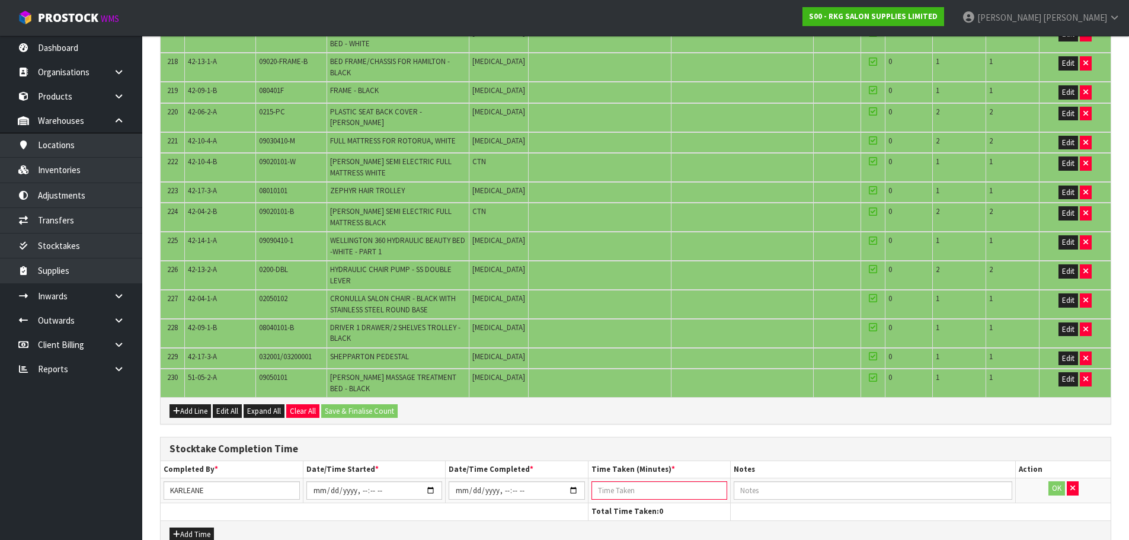
click at [657, 481] on input "number" at bounding box center [659, 490] width 136 height 18
type input "390"
click at [1053, 481] on button "OK" at bounding box center [1056, 488] width 17 height 14
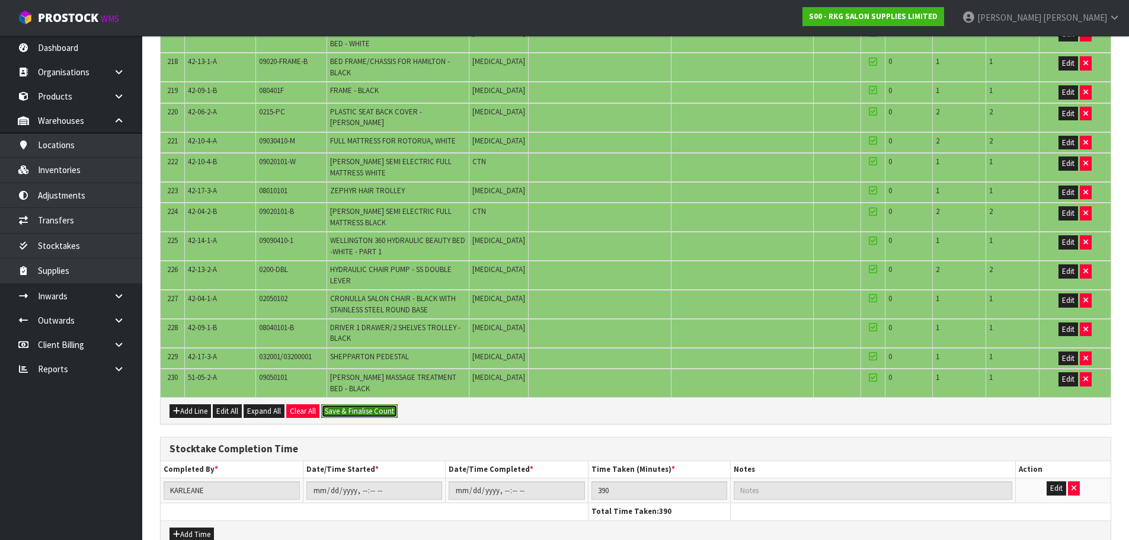
click at [356, 404] on button "Save & Finalise Count" at bounding box center [359, 411] width 76 height 14
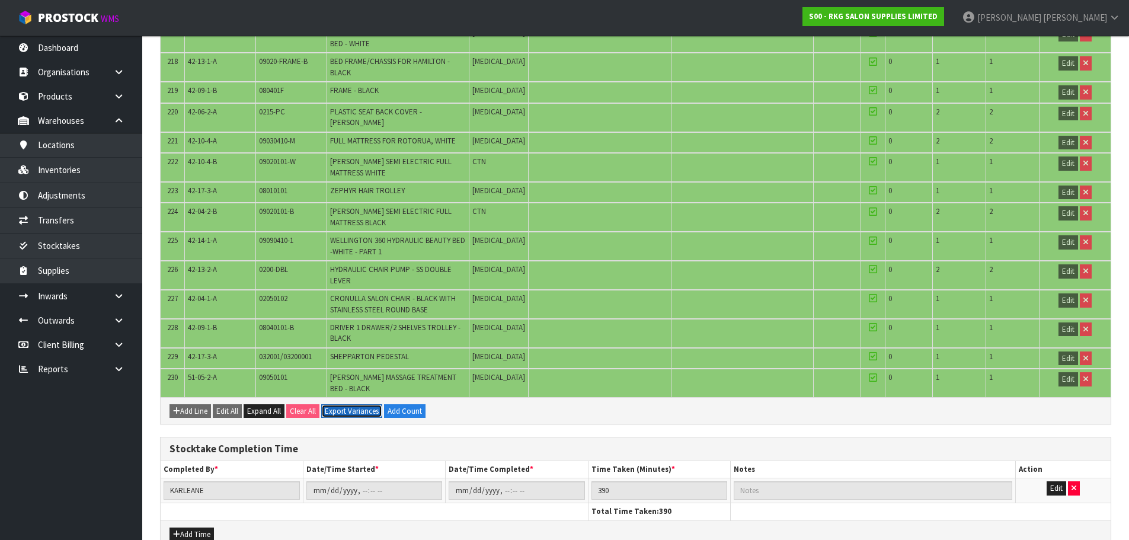
click at [352, 404] on button "Export Variances" at bounding box center [351, 411] width 61 height 14
click at [410, 404] on button "Add Count" at bounding box center [404, 411] width 41 height 14
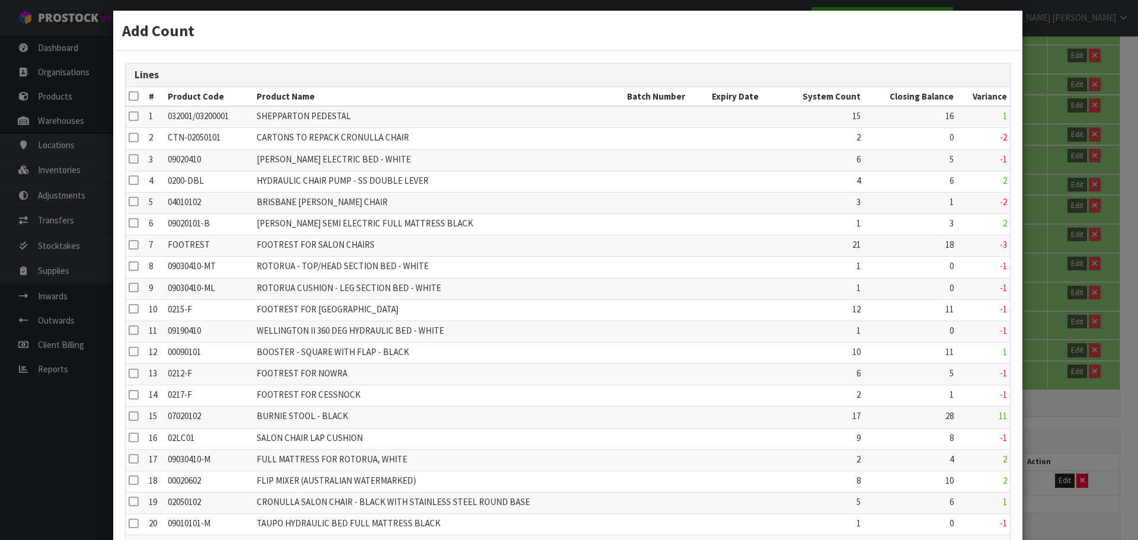
scroll to position [0, 0]
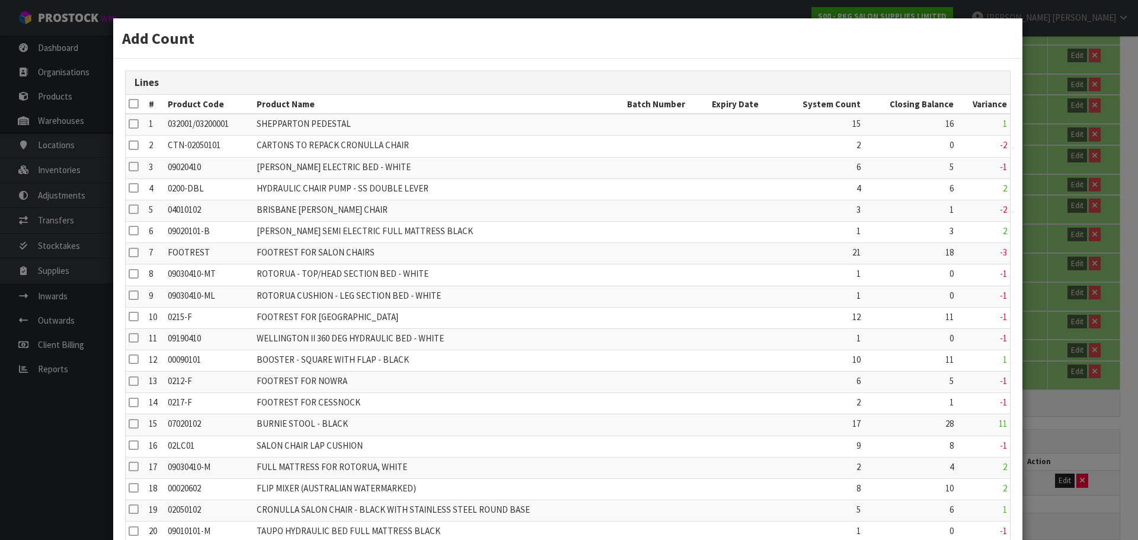
click at [133, 104] on icon at bounding box center [133, 104] width 9 height 1
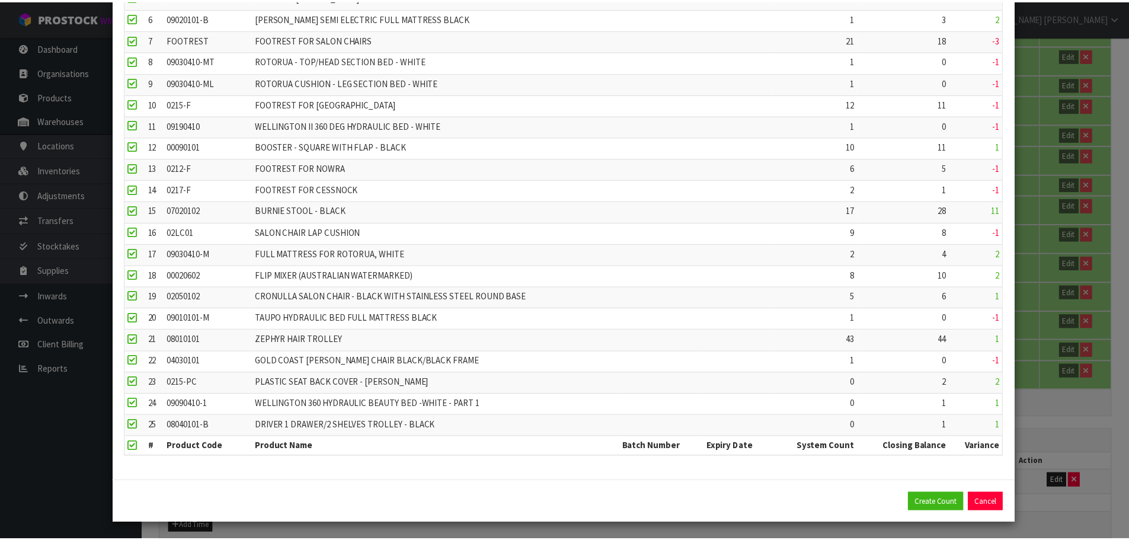
scroll to position [215, 0]
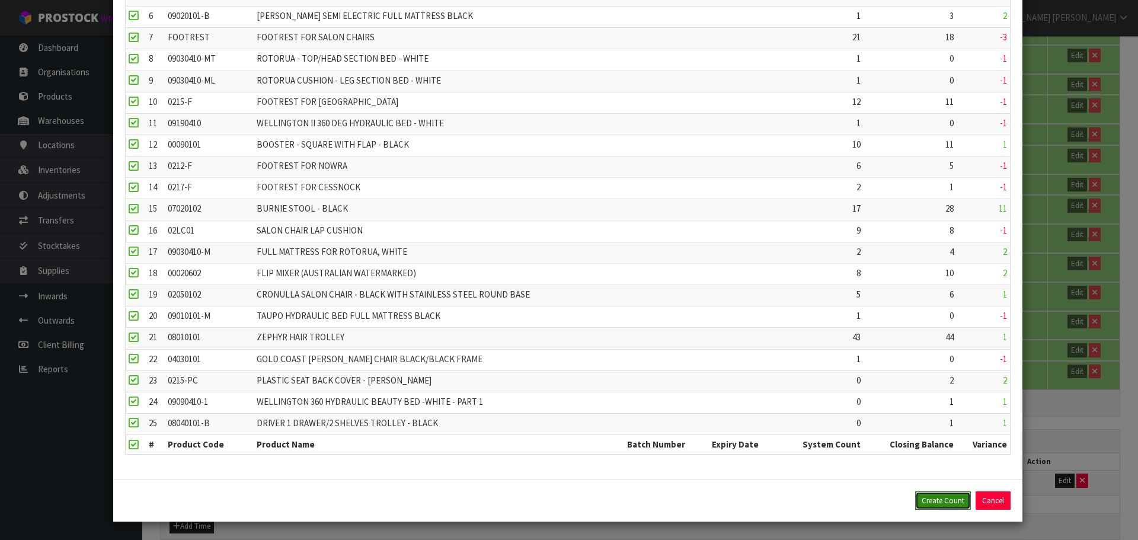
click at [936, 497] on button "Create Count" at bounding box center [943, 500] width 56 height 19
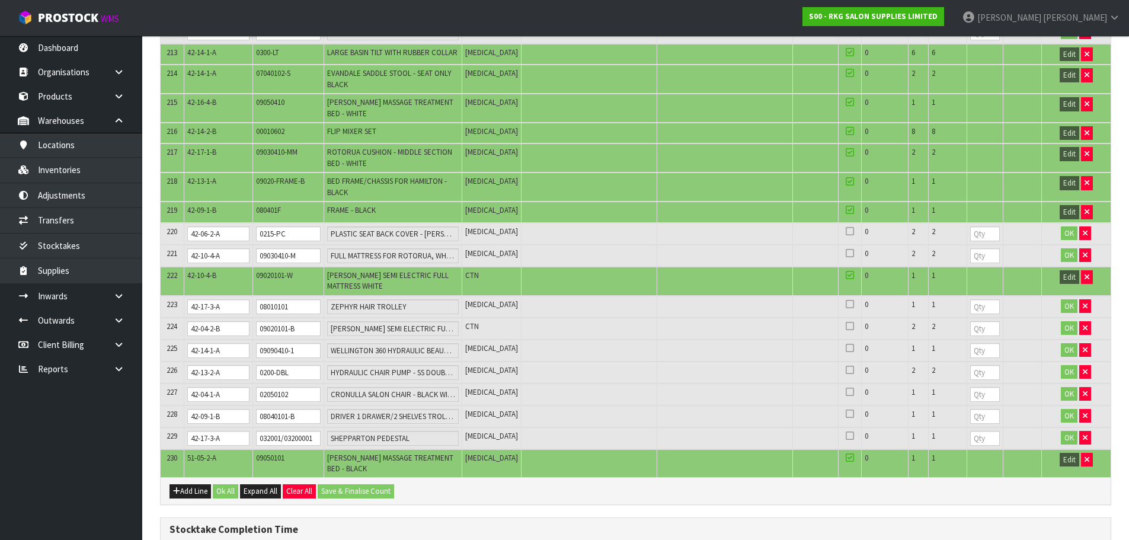
scroll to position [5411, 0]
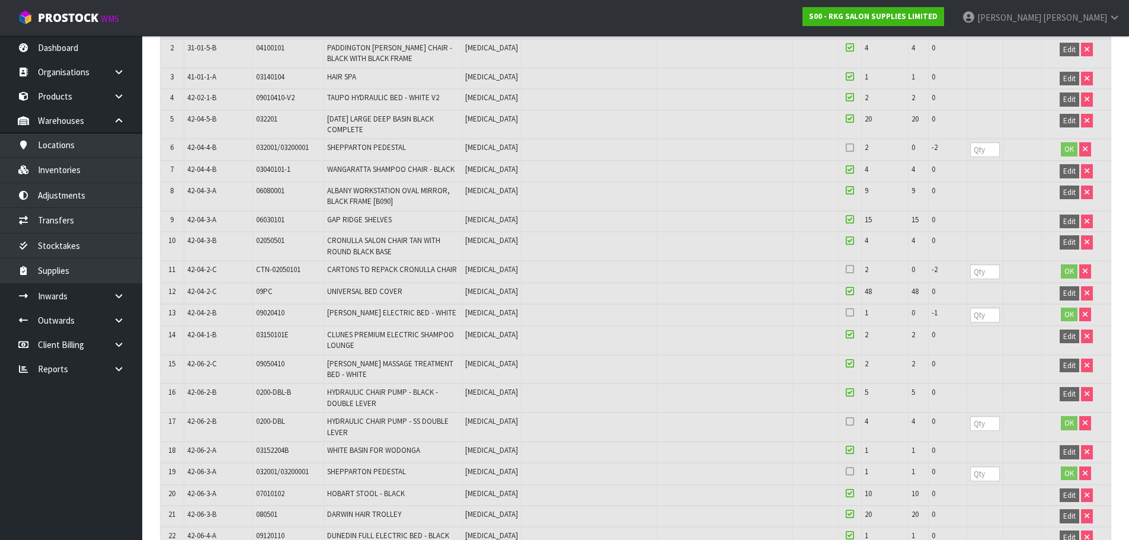
click at [284, 265] on span "CTN-02050101" at bounding box center [278, 269] width 44 height 10
copy tr "CTN-02050101"
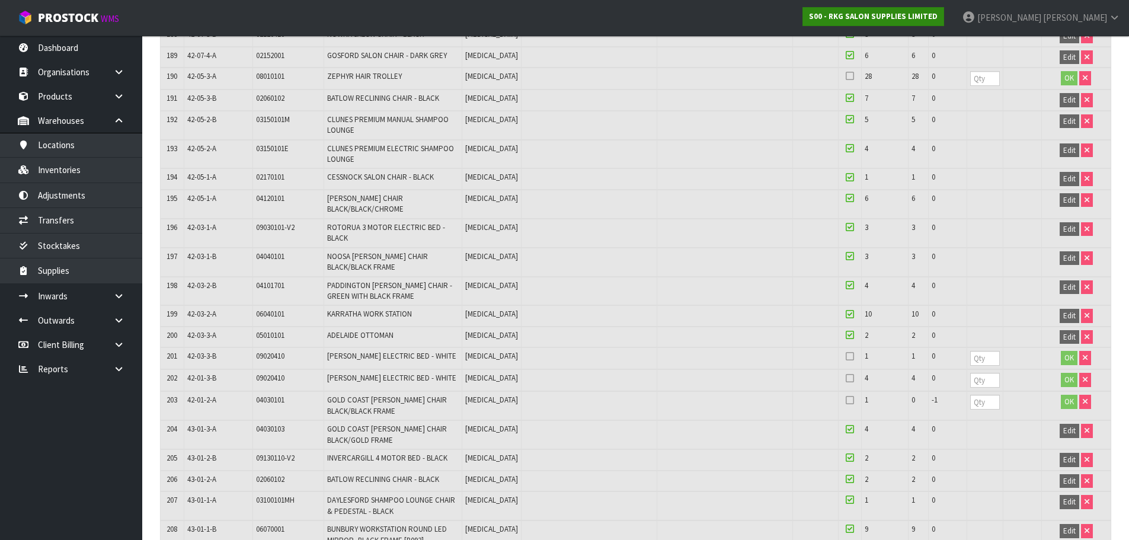
scroll to position [369, 0]
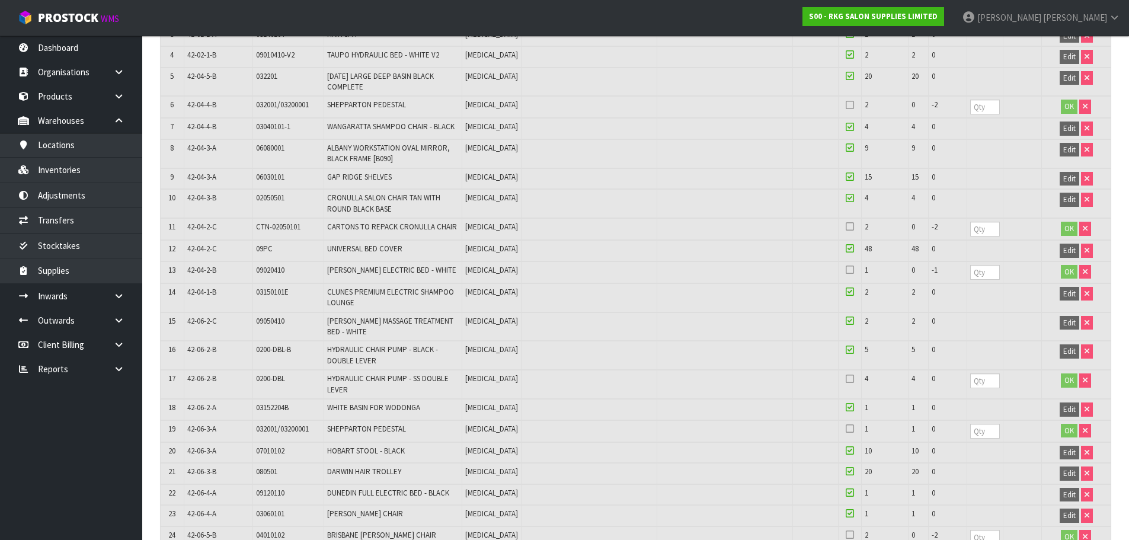
click at [273, 266] on span "09020410" at bounding box center [270, 270] width 28 height 10
copy span "09020410"
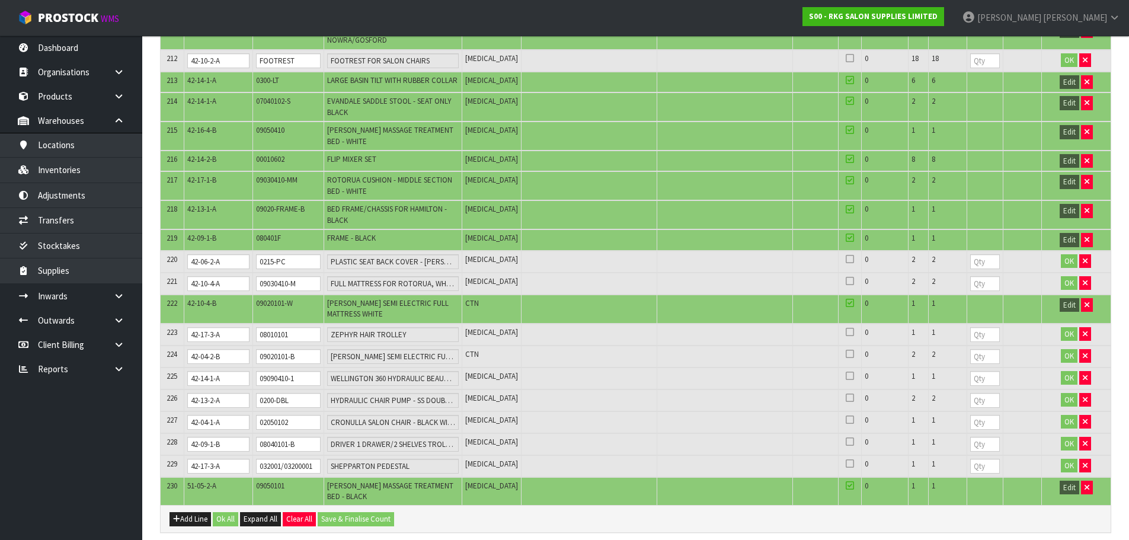
scroll to position [1525, 0]
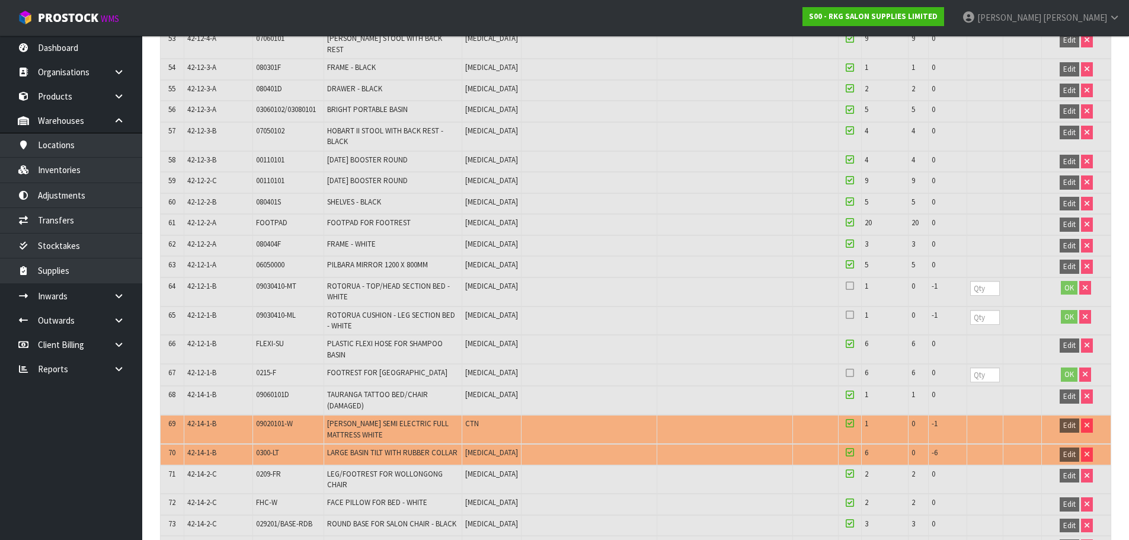
click at [273, 281] on span "09030410-MT" at bounding box center [276, 286] width 40 height 10
copy tr "09030410-MT"
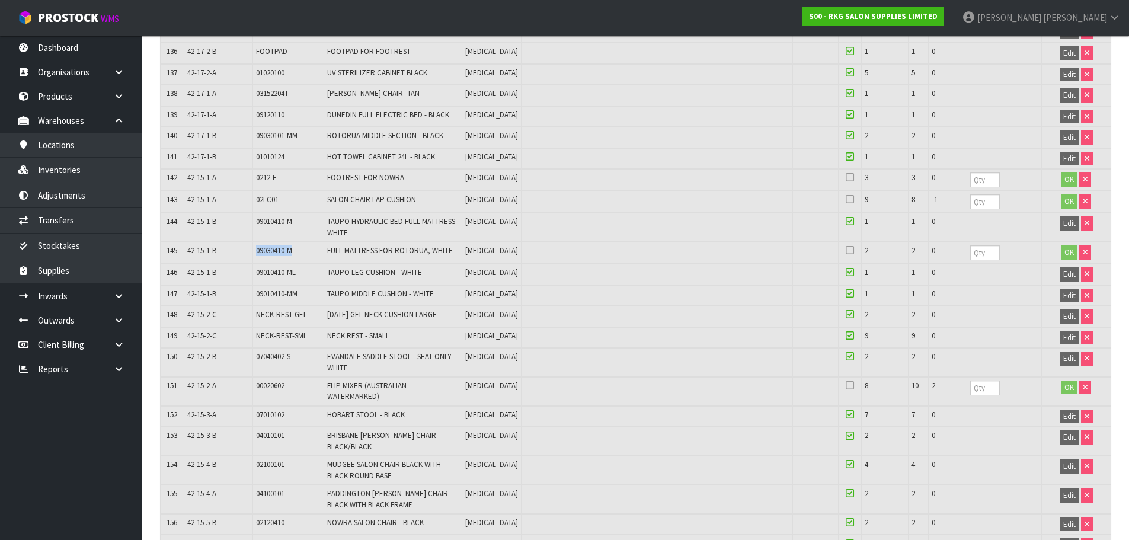
scroll to position [3473, 0]
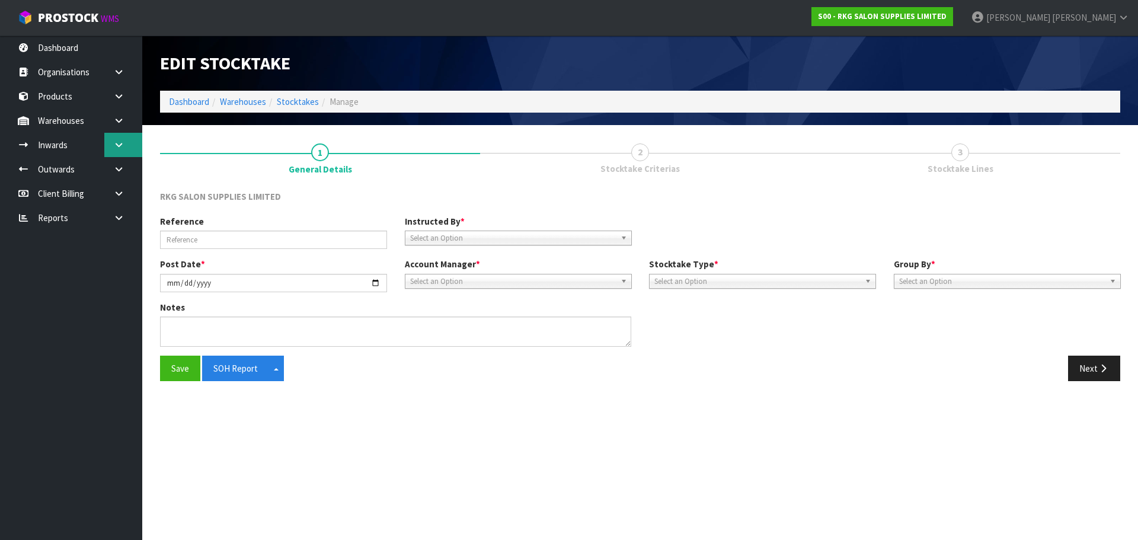
type input "YEARLY STOCKTAKE"
type input "[DATE]"
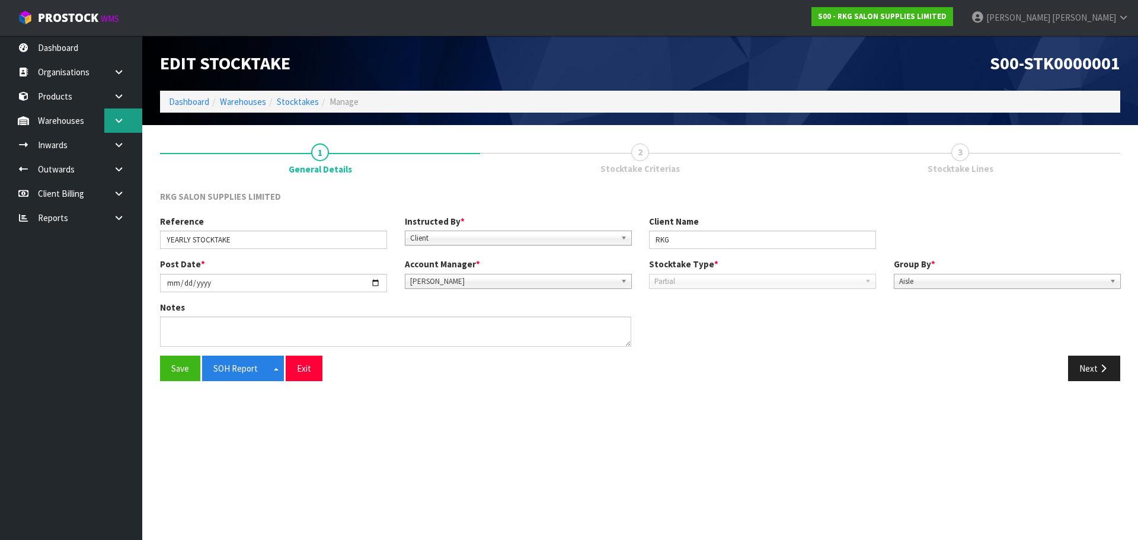
click at [139, 123] on link at bounding box center [123, 120] width 38 height 24
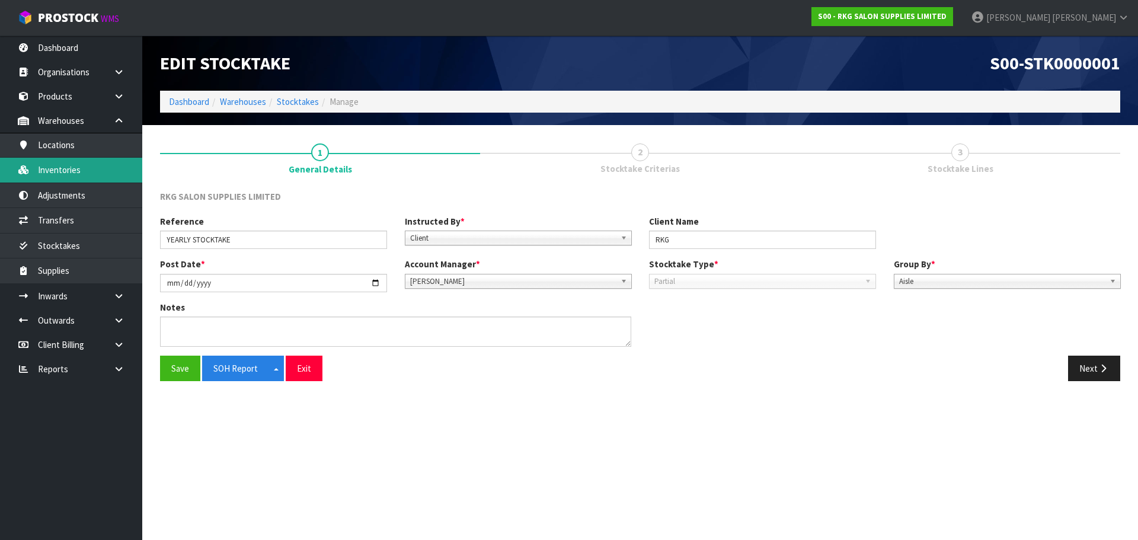
click at [116, 175] on link "Inventories" at bounding box center [71, 170] width 142 height 24
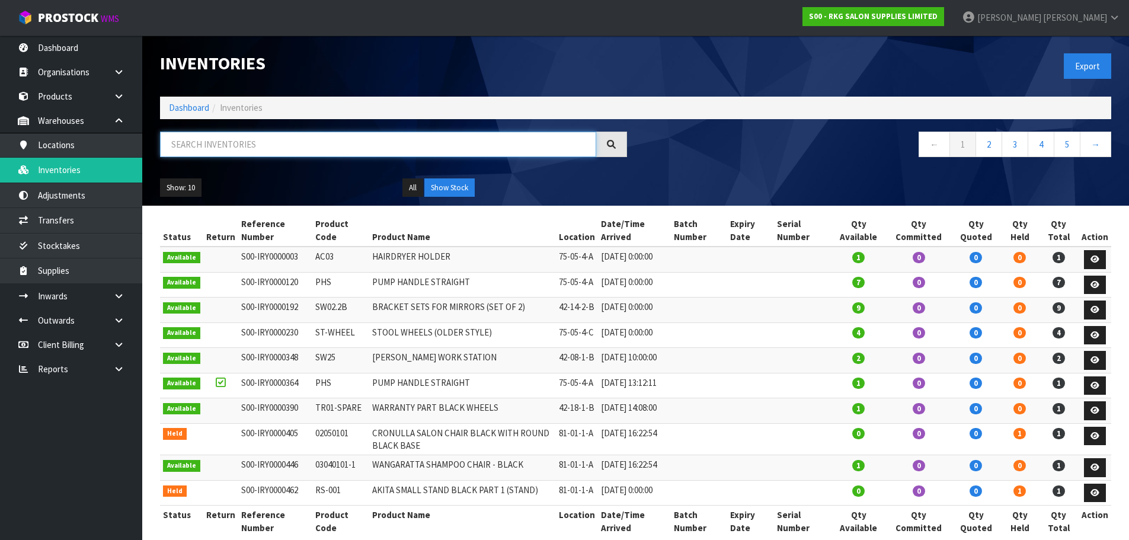
click at [278, 156] on input "text" at bounding box center [378, 144] width 436 height 25
paste input "09010101-M"
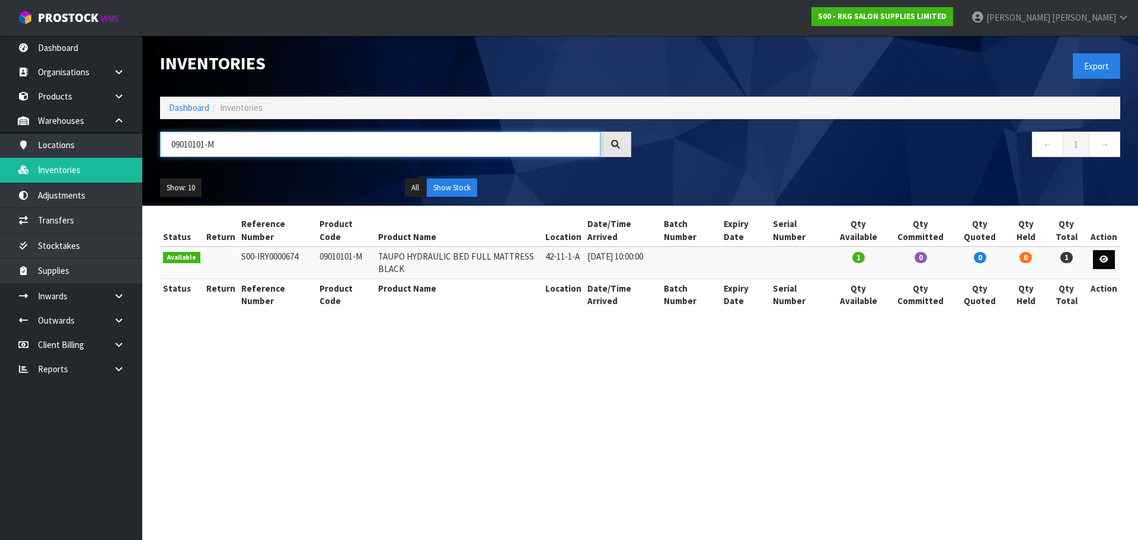
type input "09010101-M"
click at [1103, 257] on icon at bounding box center [1103, 259] width 9 height 8
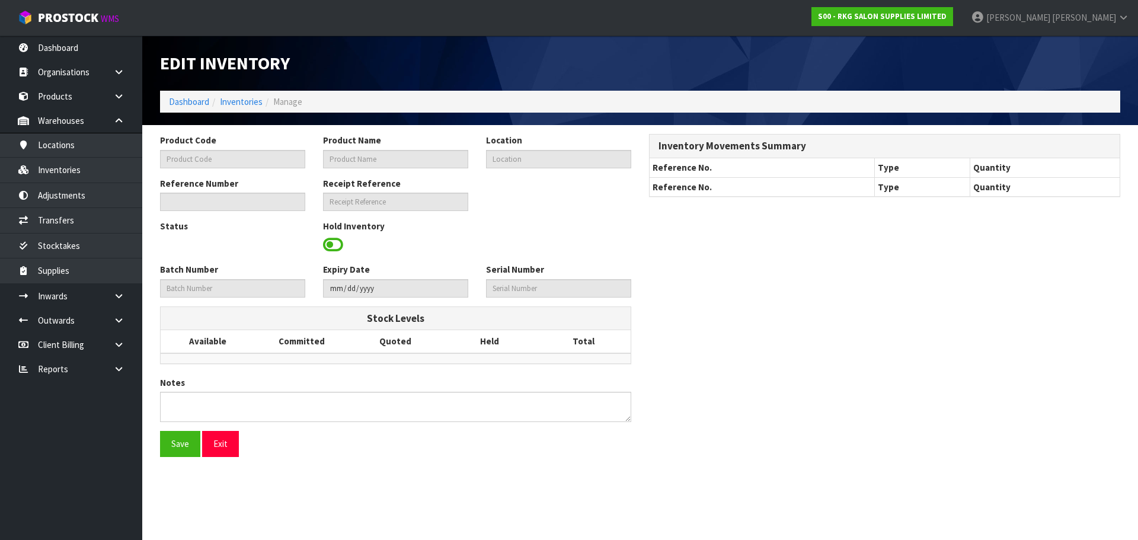
type input "09010101-M"
type input "TAUPO HYDRAULIC BED FULL MATTRESS BLACK"
type input "42-11-1-A"
type input "S00-IRY0000674"
type input "S00-REC0000031"
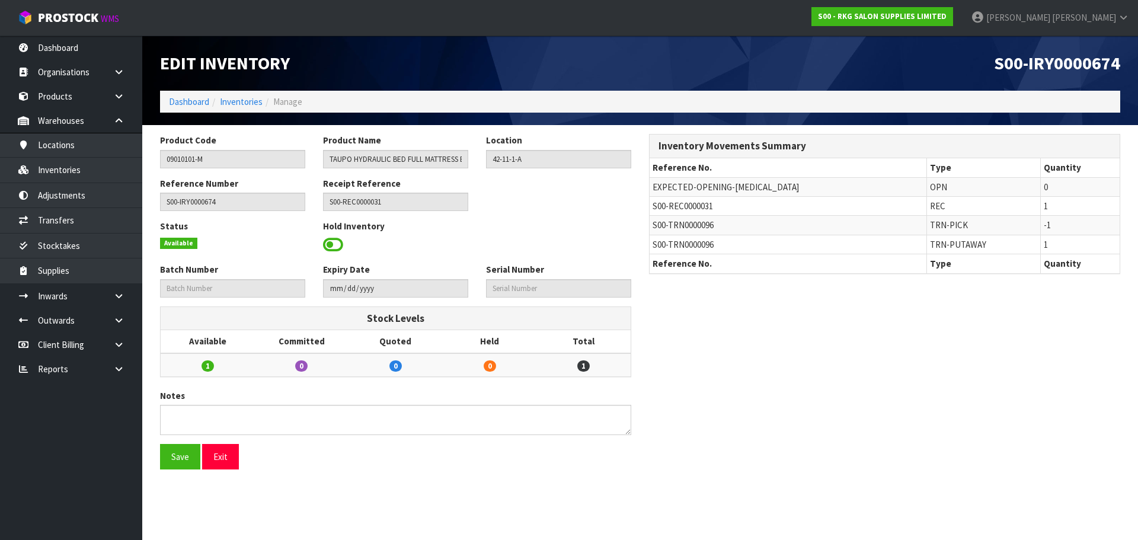
click at [660, 223] on span "S00-TRN0000096" at bounding box center [682, 224] width 61 height 11
click at [660, 224] on span "S00-TRN0000096" at bounding box center [682, 224] width 61 height 11
copy tr "S00-TRN0000096"
click at [100, 219] on link "Transfers" at bounding box center [71, 220] width 142 height 24
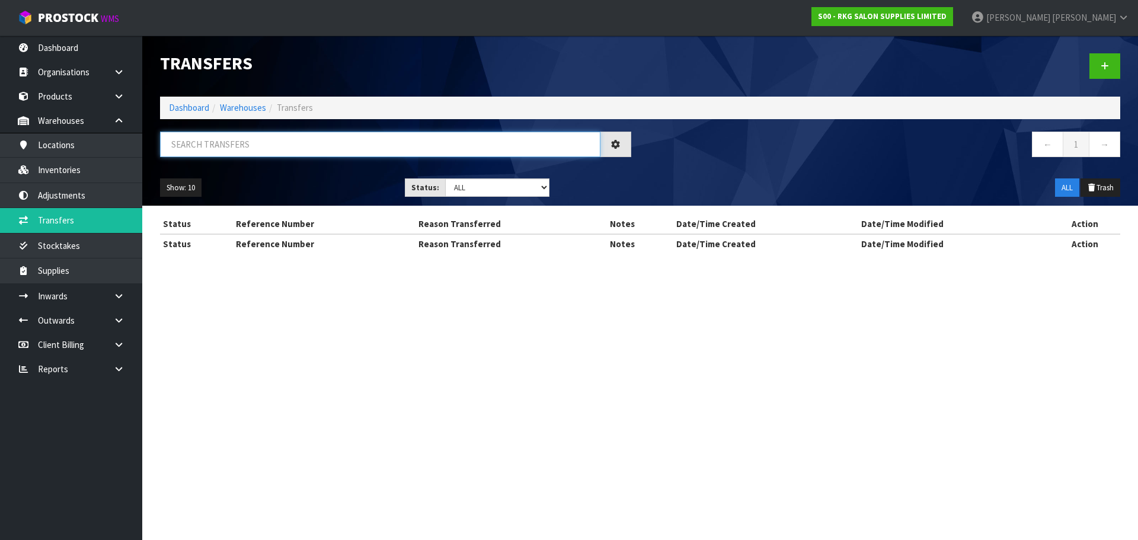
click at [261, 136] on input "text" at bounding box center [380, 144] width 440 height 25
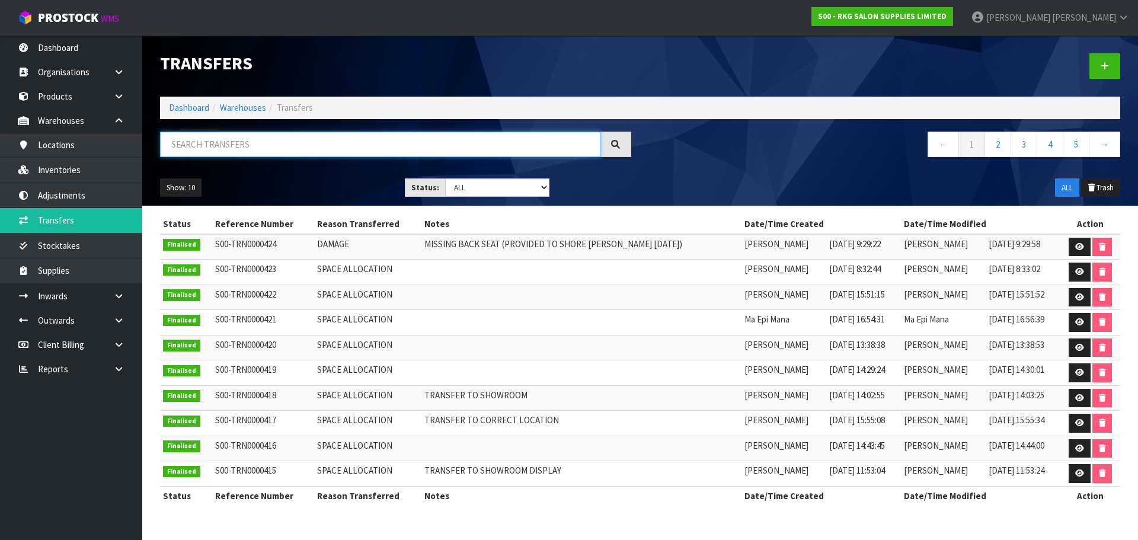
paste input "S00-TRN0000096"
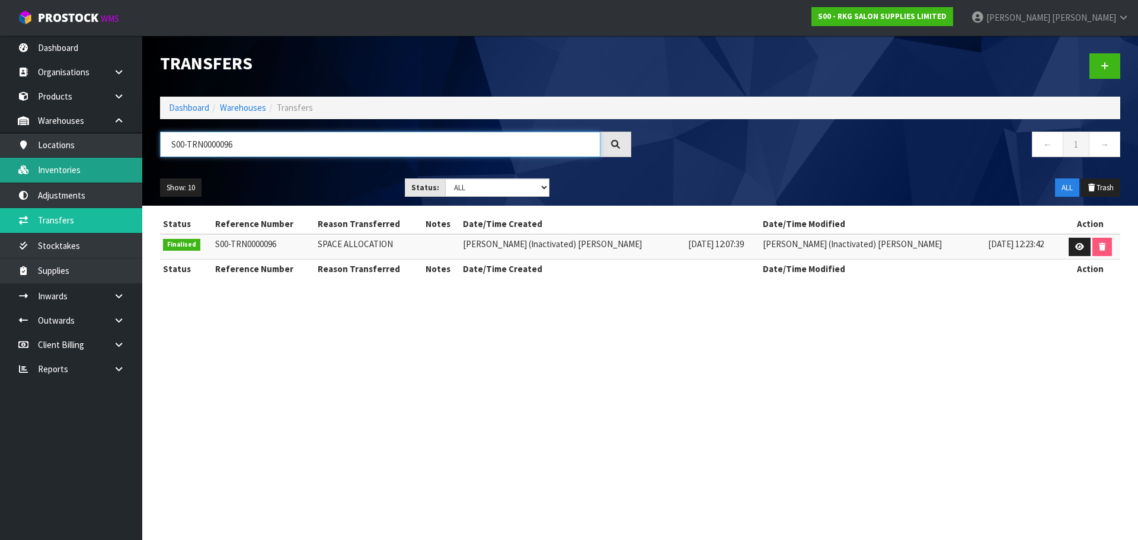
type input "S00-TRN0000096"
click at [104, 174] on link "Inventories" at bounding box center [71, 170] width 142 height 24
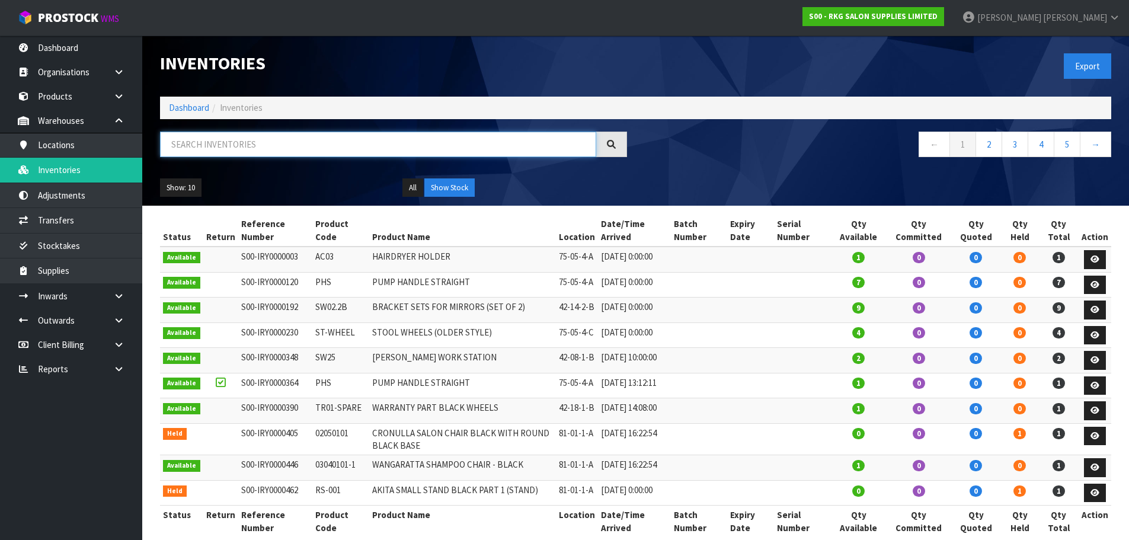
click at [278, 136] on input "text" at bounding box center [378, 144] width 436 height 25
paste input "09010101-M"
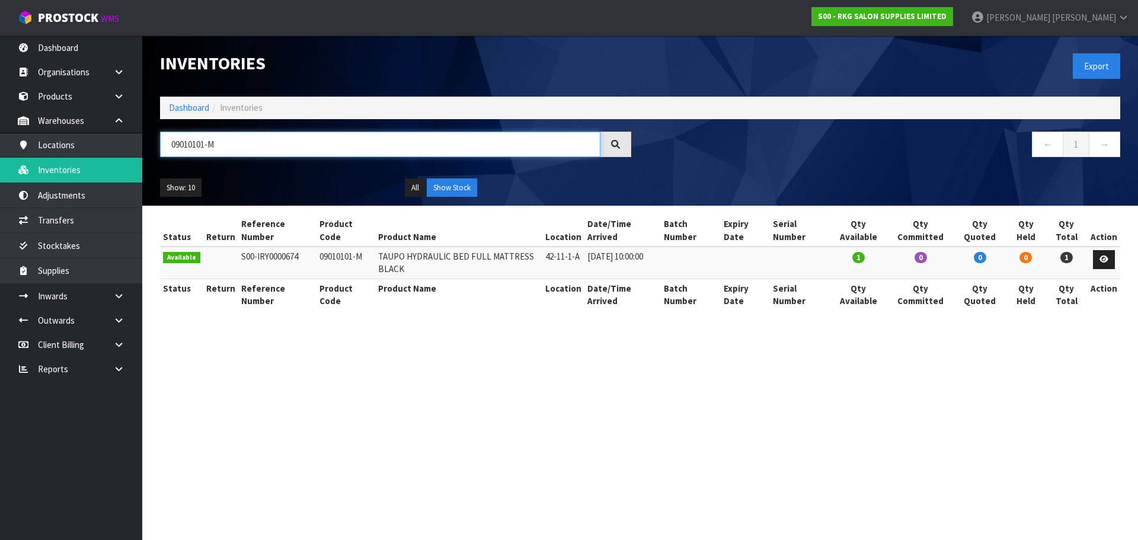
click at [296, 146] on input "09010101-M" at bounding box center [380, 144] width 440 height 25
paste input "CTN-02050101"
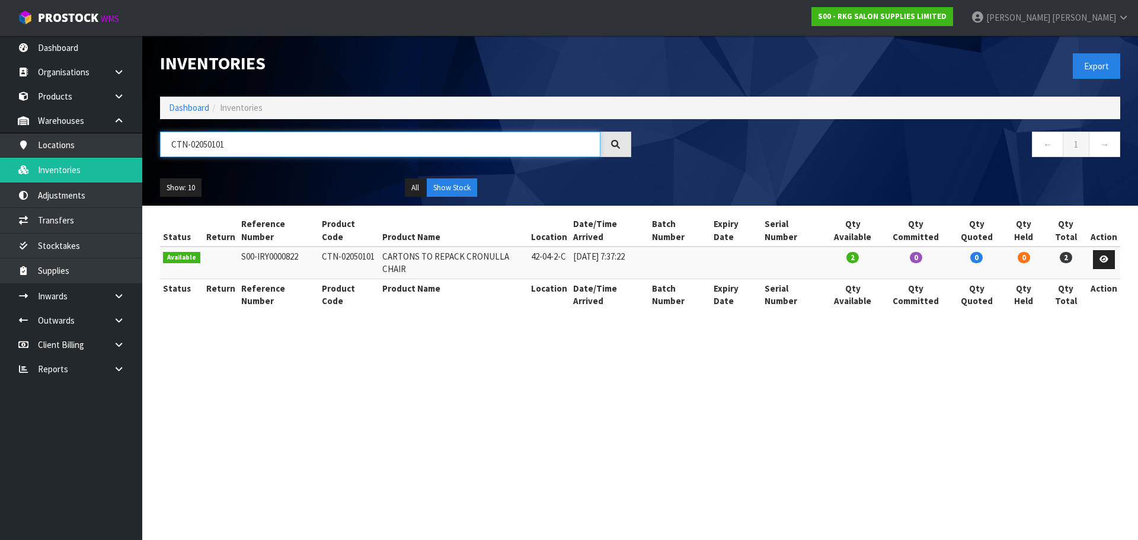
type input "CTN-02050101"
click at [1108, 255] on icon at bounding box center [1103, 259] width 9 height 8
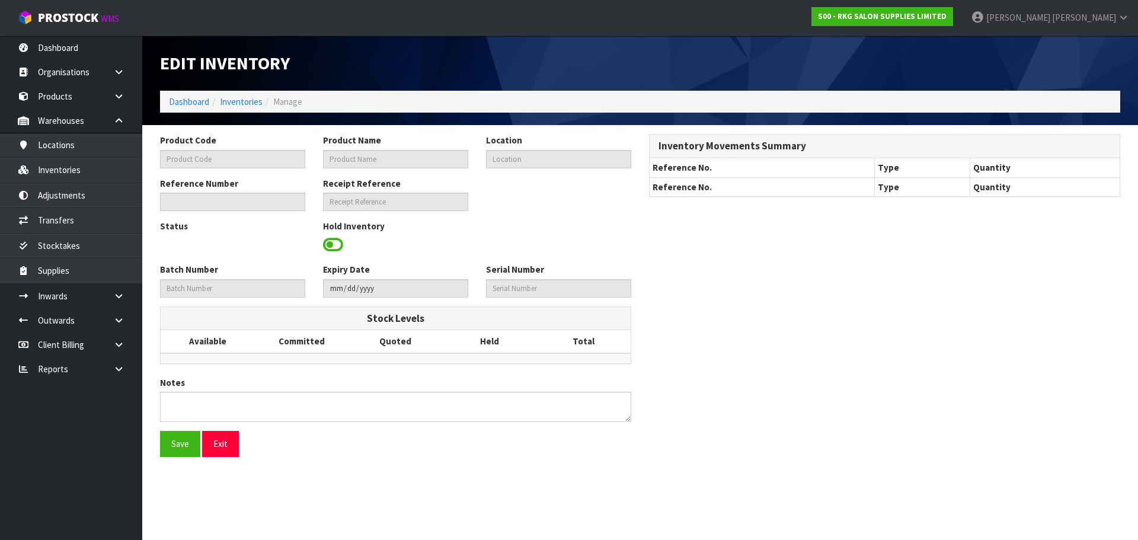
type input "CTN-02050101"
type input "CARTONS TO REPACK CRONULLA CHAIR"
type input "42-04-2-C"
type input "S00-IRY0000822"
type input "S00-REC0000043"
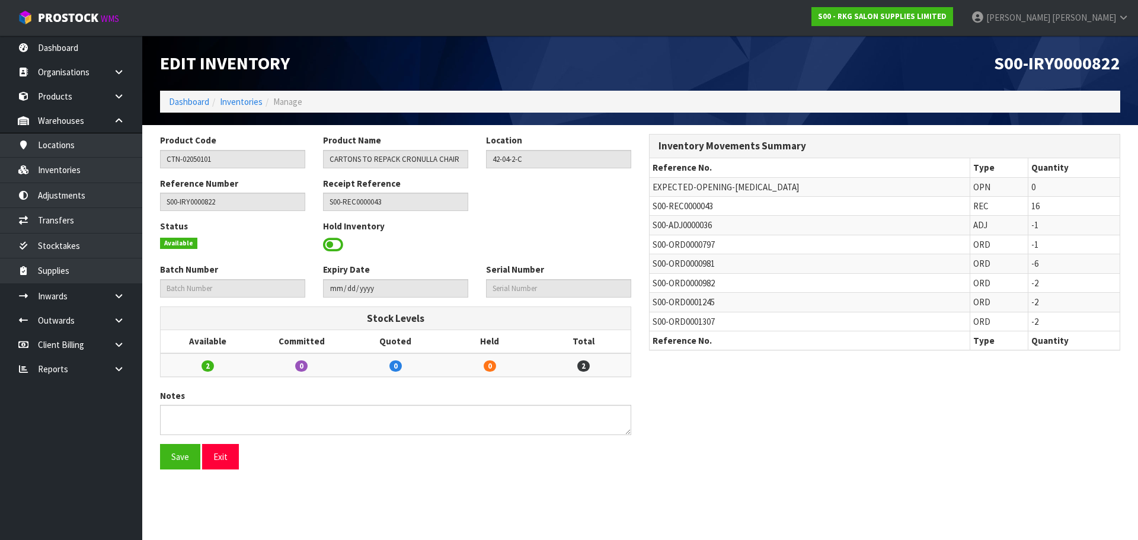
click at [680, 223] on span "S00-ADJ0000036" at bounding box center [681, 224] width 59 height 11
copy tr "S00-ADJ0000036"
click at [87, 198] on link "Adjustments" at bounding box center [71, 195] width 142 height 24
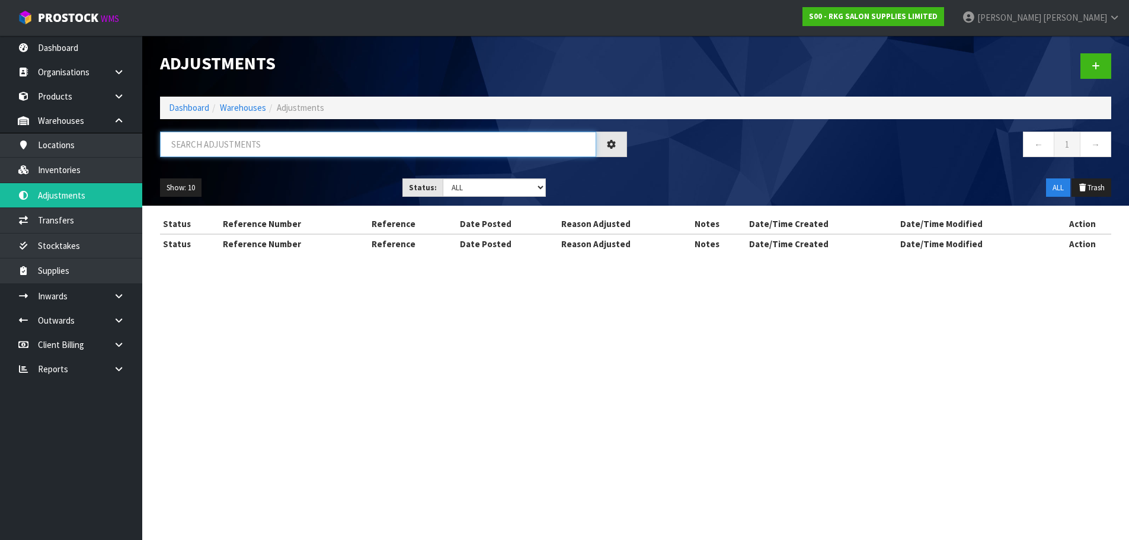
click at [279, 143] on input "text" at bounding box center [378, 144] width 436 height 25
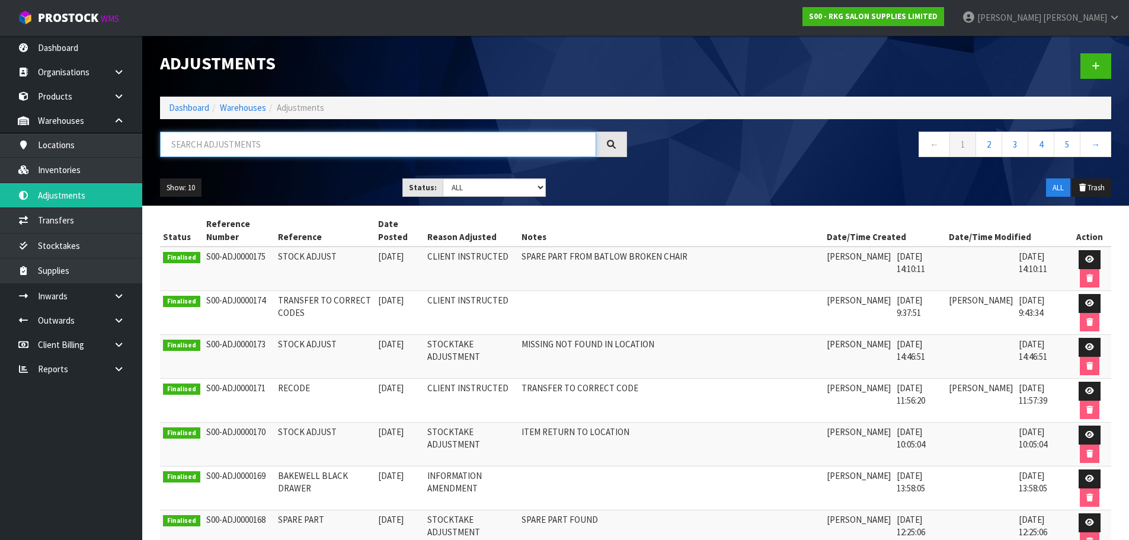
paste input "S00-ADJ0000036"
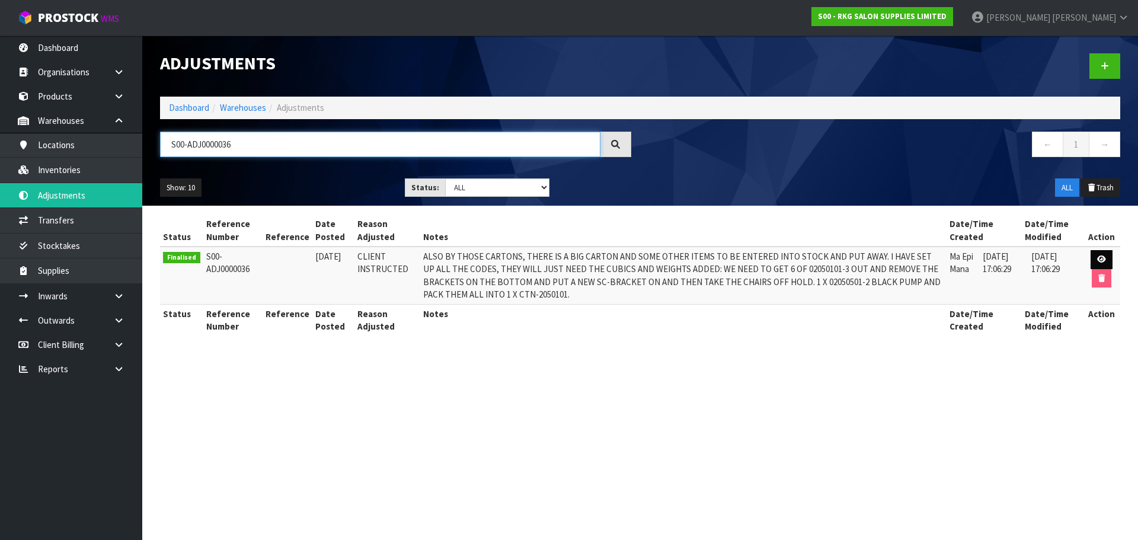
type input "S00-ADJ0000036"
click at [1108, 254] on link at bounding box center [1101, 259] width 22 height 19
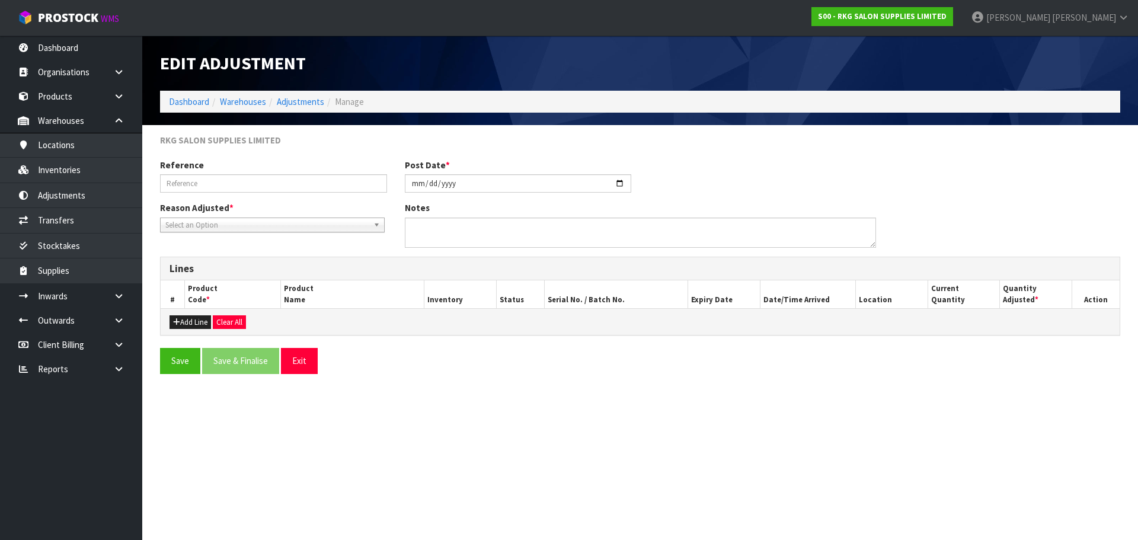
type input "2023-01-20"
type textarea "ALSO BY THOSE CARTONS, THERE IS A BIG CARTON AND SOME OTHER ITEMS TO BE ENTERED…"
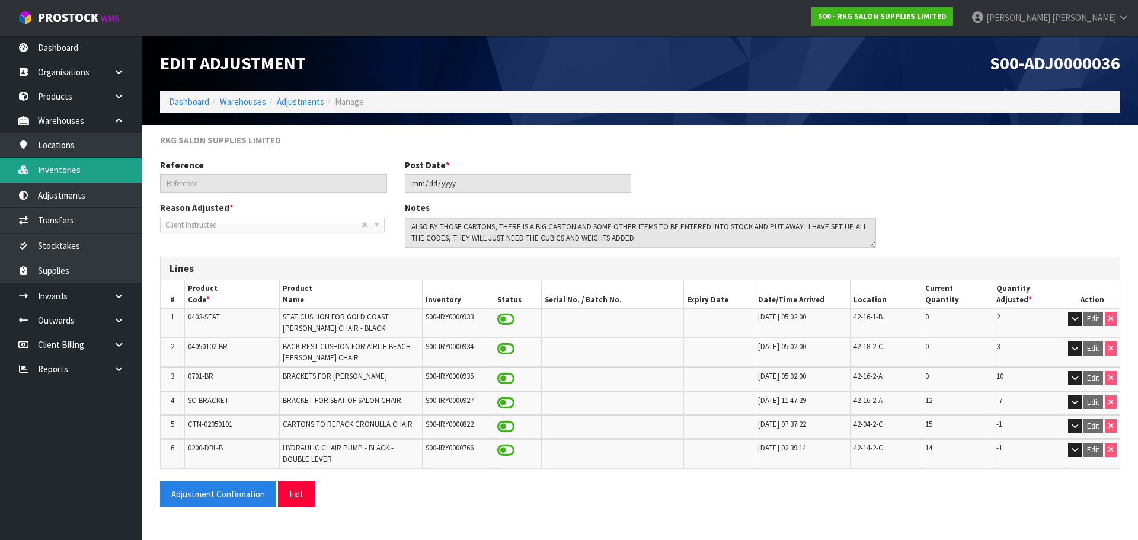
click at [100, 169] on link "Inventories" at bounding box center [71, 170] width 142 height 24
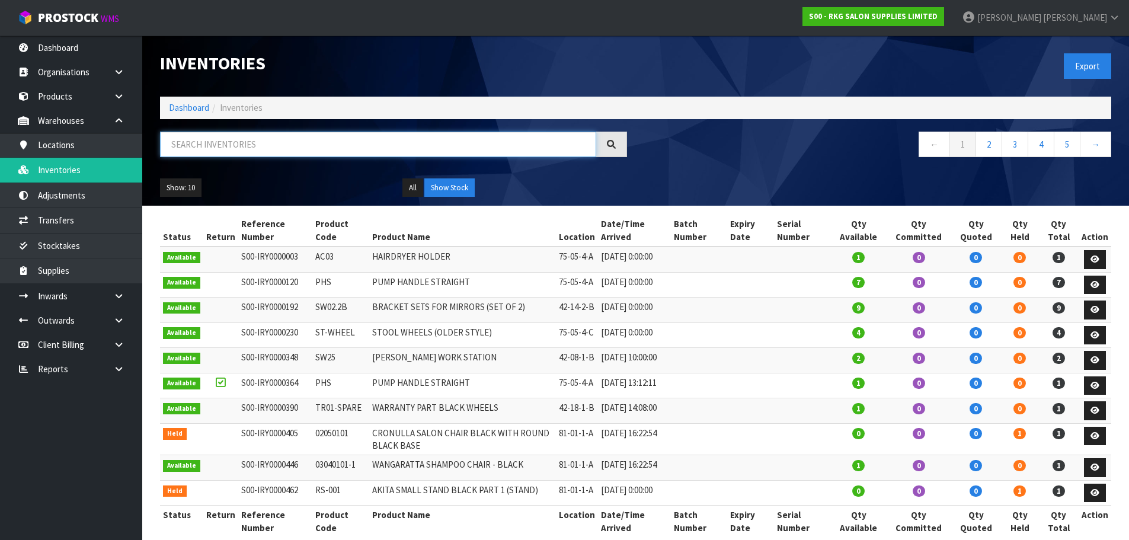
click at [264, 148] on input "text" at bounding box center [378, 144] width 436 height 25
paste input "09020410"
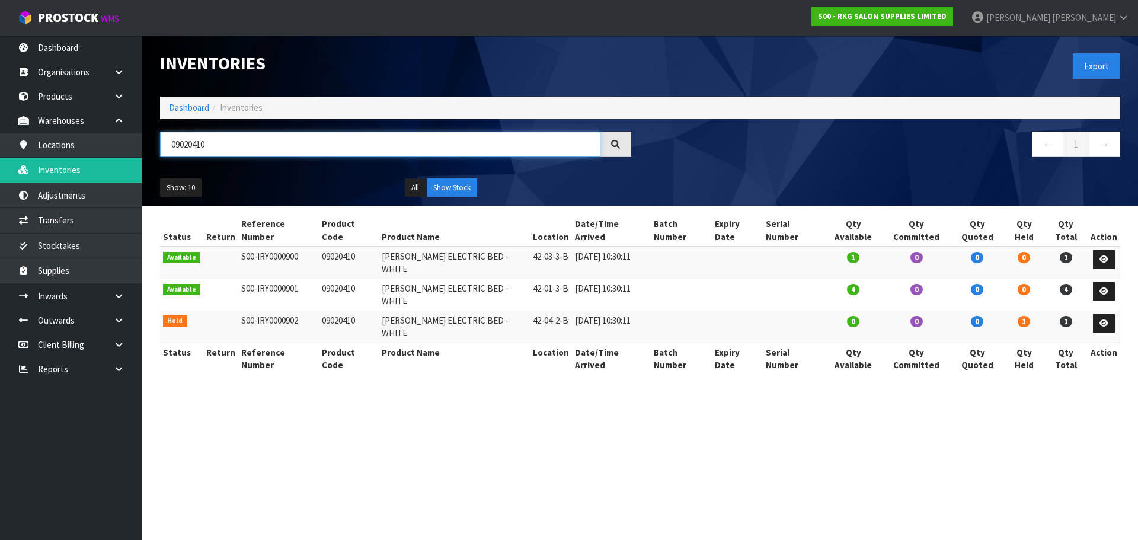
click at [306, 150] on input "09020410" at bounding box center [380, 144] width 440 height 25
click at [305, 149] on input "09020410" at bounding box center [380, 144] width 440 height 25
paste input "30410-MT"
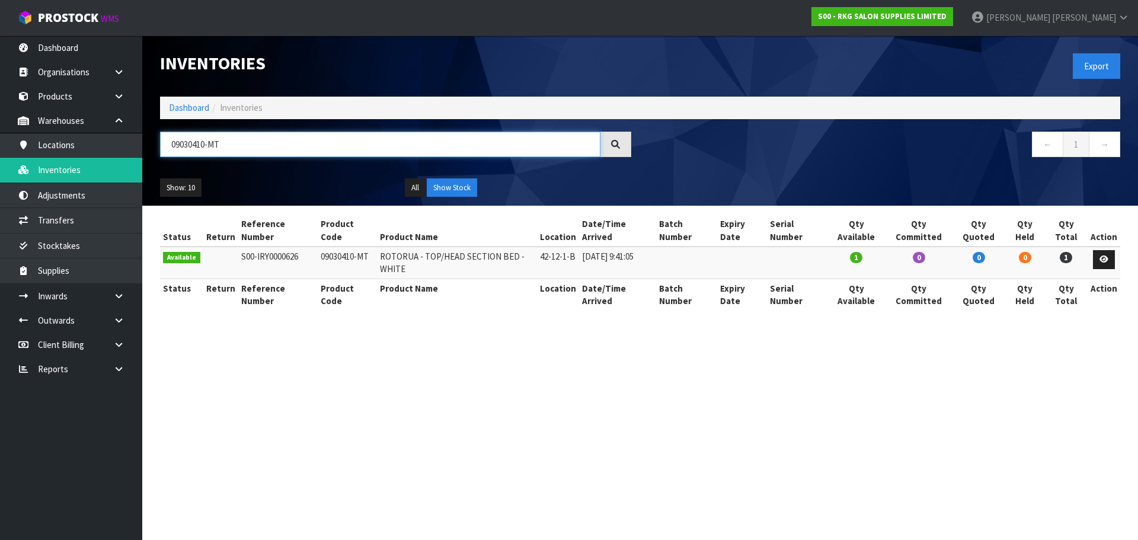
type input "09030410-MT"
click at [1112, 261] on link at bounding box center [1104, 259] width 22 height 19
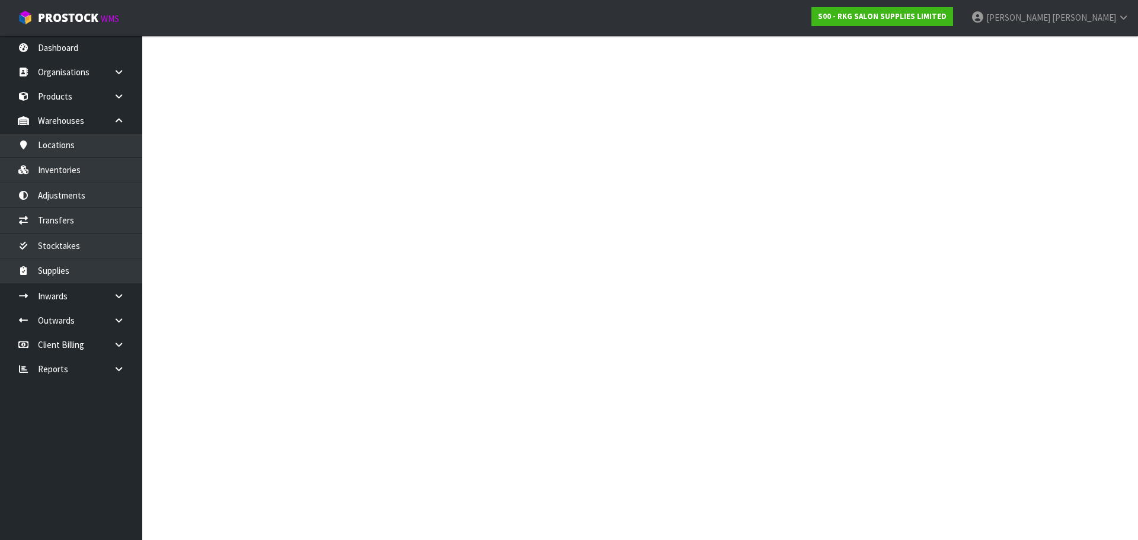
type input "09030410-MT"
type input "ROTORUA - TOP/HEAD SECTION BED - WHITE"
type input "42-12-1-B"
type input "S00-IRY0000626"
type input "S00-REC0000029"
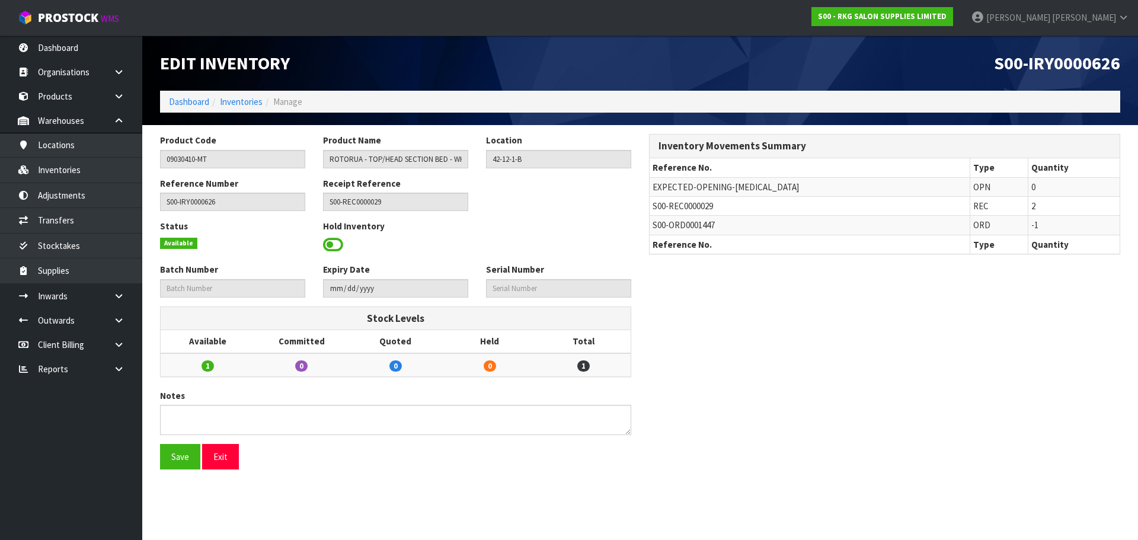
click at [676, 201] on span "S00-REC0000029" at bounding box center [682, 205] width 60 height 11
copy tr "S00-REC0000029"
click at [134, 298] on link at bounding box center [123, 296] width 38 height 24
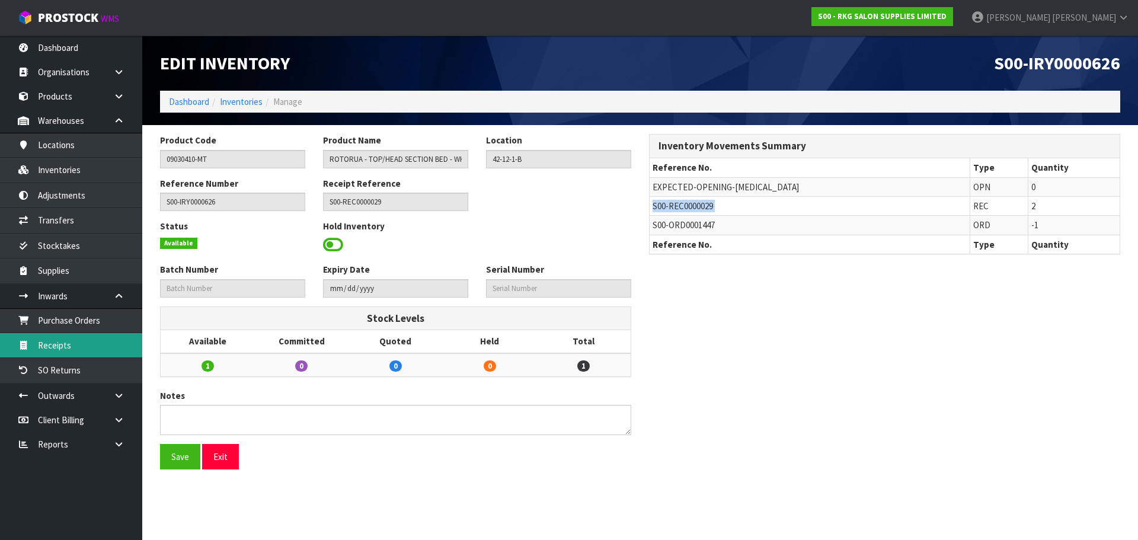
click at [113, 346] on link "Receipts" at bounding box center [71, 345] width 142 height 24
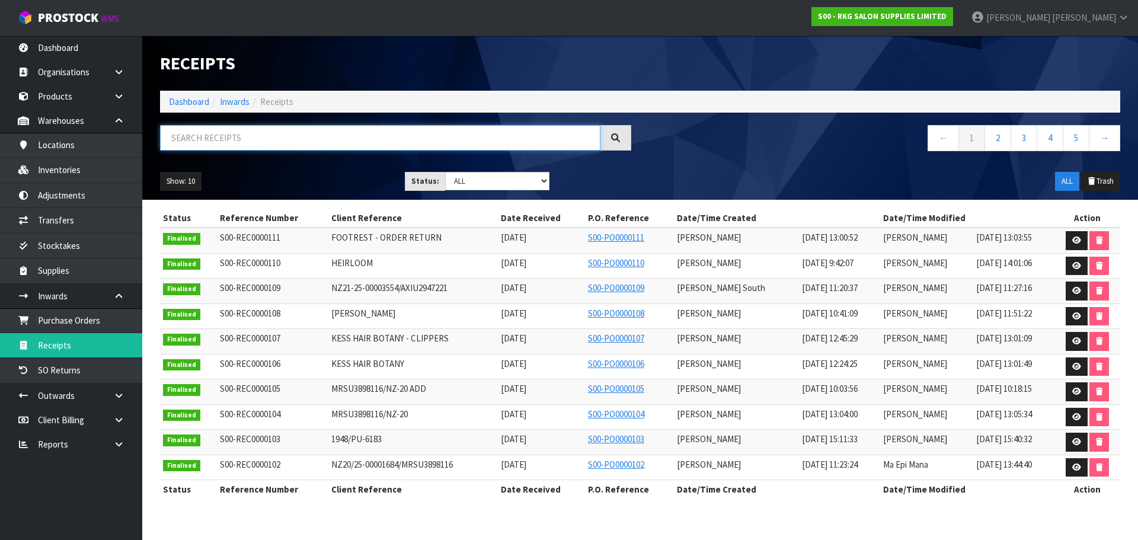
click at [392, 145] on input "text" at bounding box center [380, 137] width 440 height 25
paste input "S00-REC0000029"
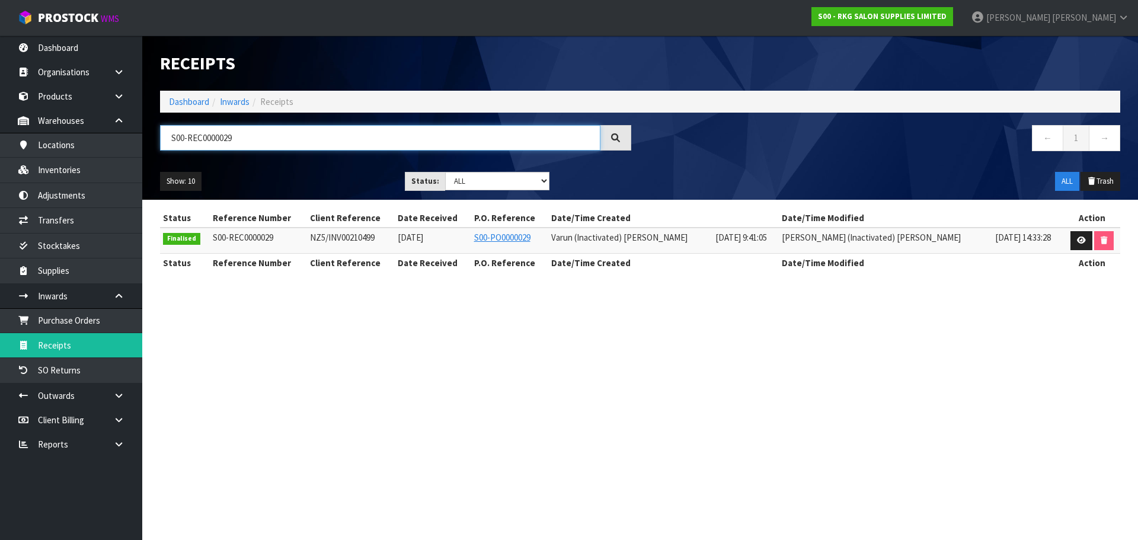
type input "S00-REC0000029"
click at [101, 162] on link "Inventories" at bounding box center [71, 170] width 142 height 24
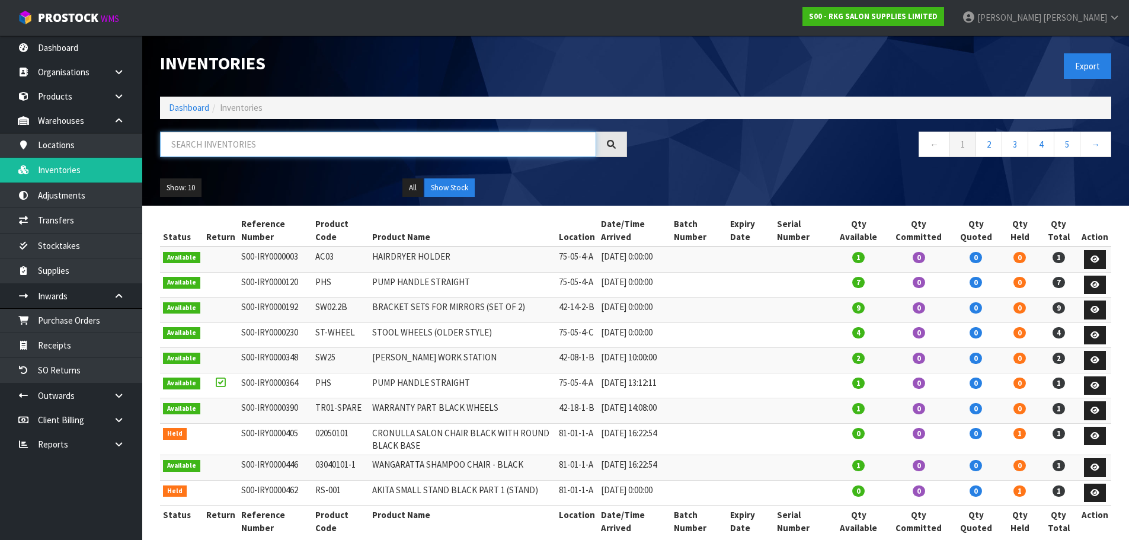
click at [252, 137] on input "text" at bounding box center [378, 144] width 436 height 25
paste input "09190410"
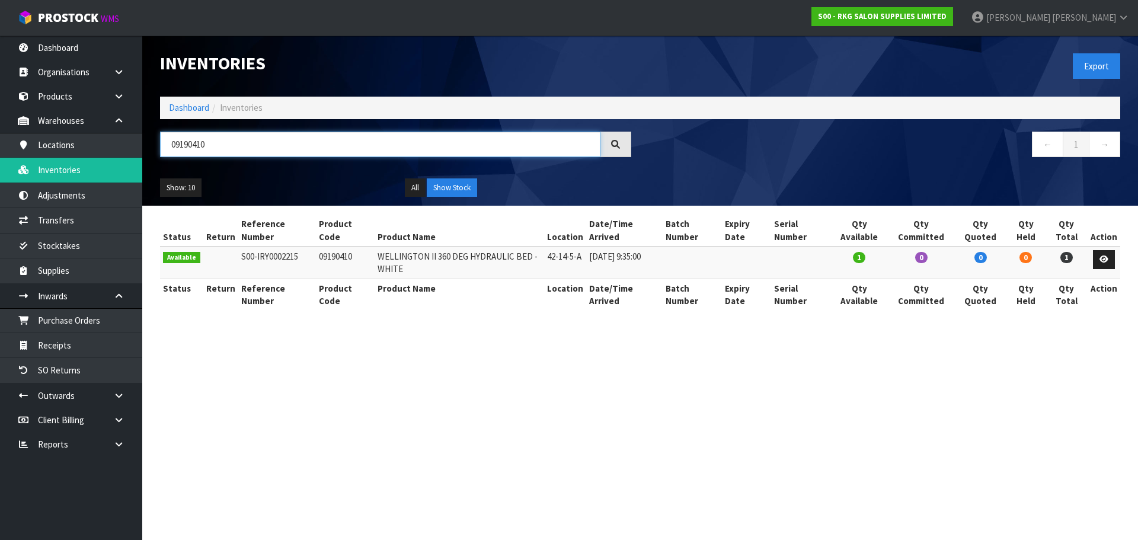
type input "09190410"
click at [1111, 256] on link at bounding box center [1104, 259] width 22 height 19
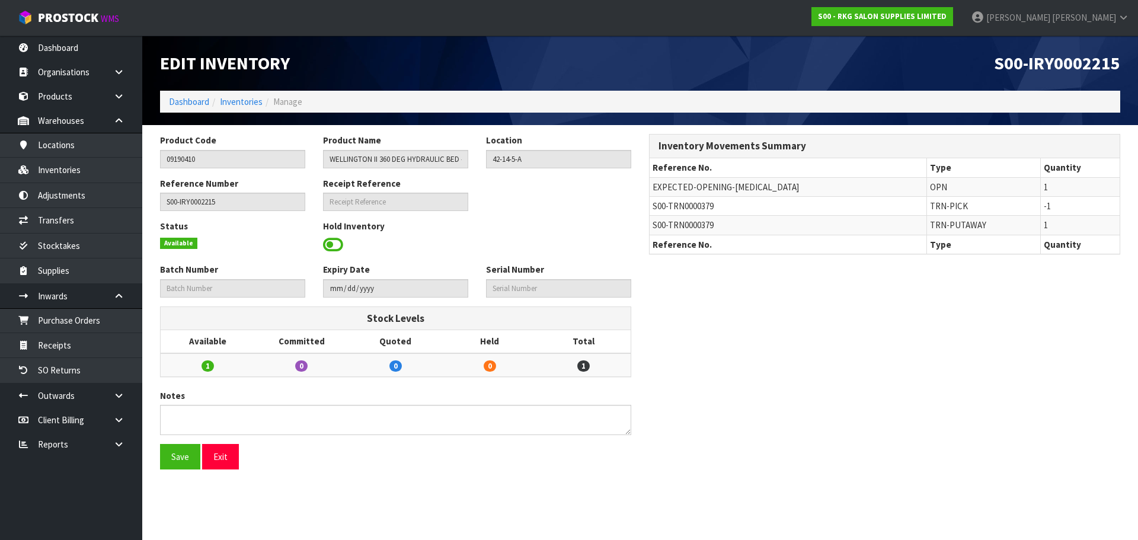
click at [680, 204] on span "S00-TRN0000379" at bounding box center [682, 205] width 61 height 11
copy tr "S00-TRN0000379"
click at [69, 214] on link "Transfers" at bounding box center [71, 220] width 142 height 24
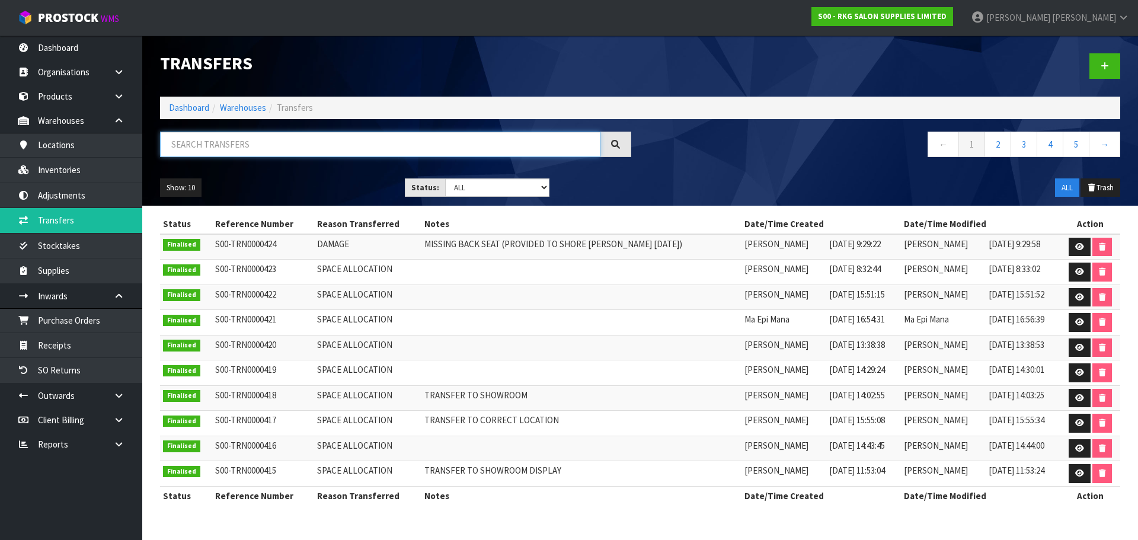
click at [290, 137] on input "text" at bounding box center [380, 144] width 440 height 25
paste input "S00-TRN0000379"
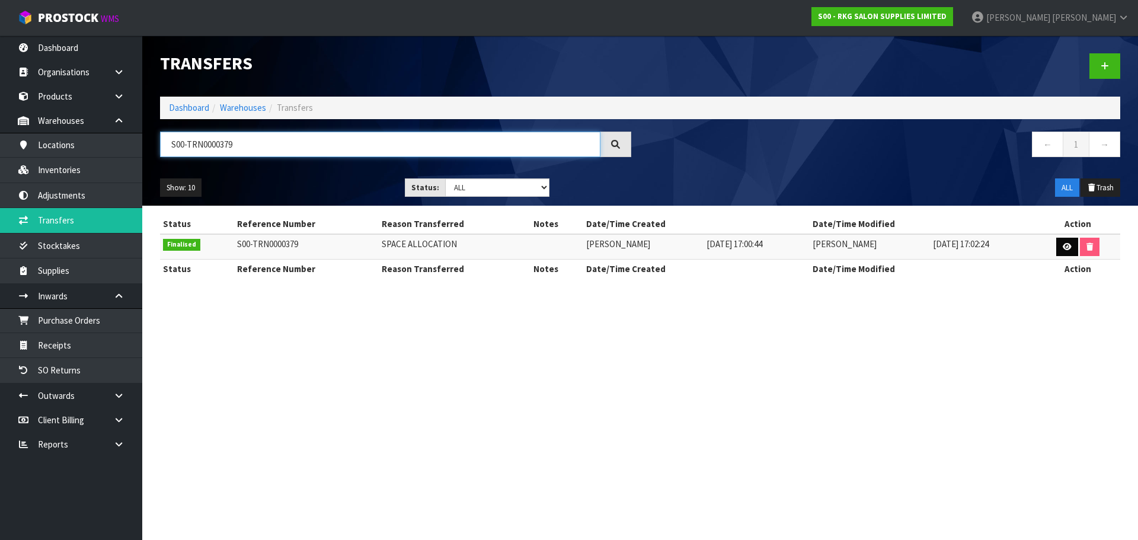
type input "S00-TRN0000379"
click at [1070, 249] on icon at bounding box center [1067, 247] width 9 height 8
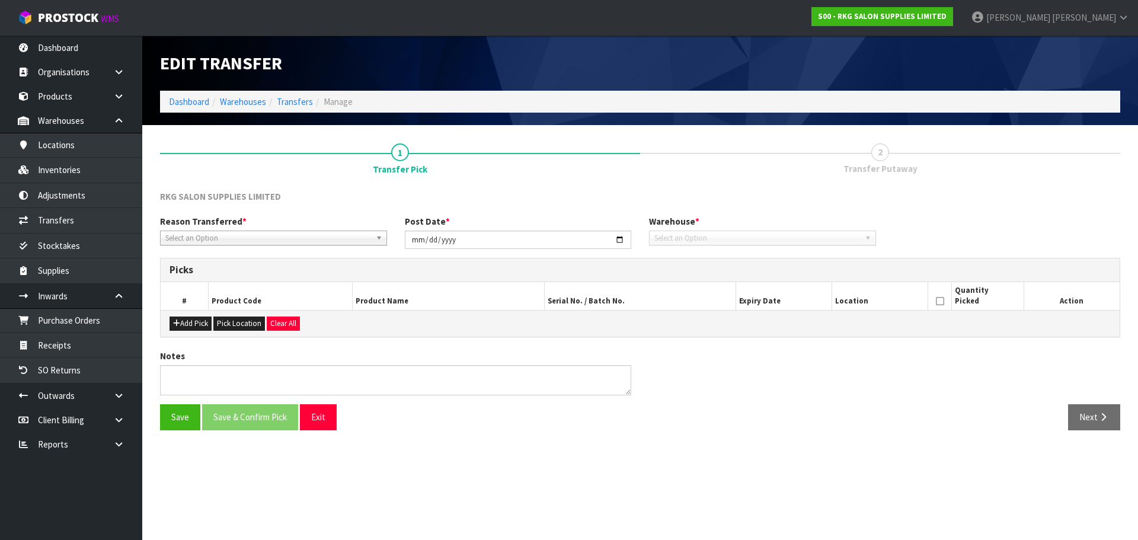
type input "2025-04-17"
